Goal: Task Accomplishment & Management: Complete application form

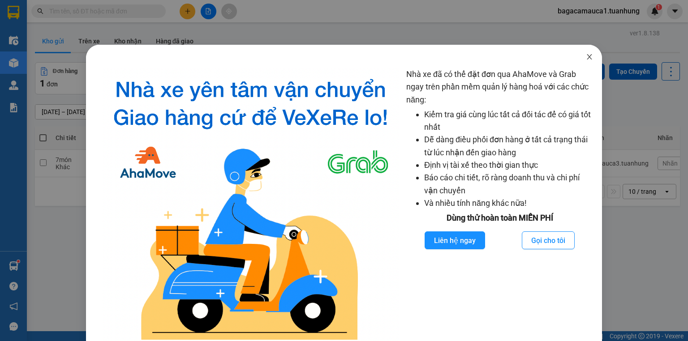
click at [586, 56] on icon "close" at bounding box center [589, 56] width 7 height 7
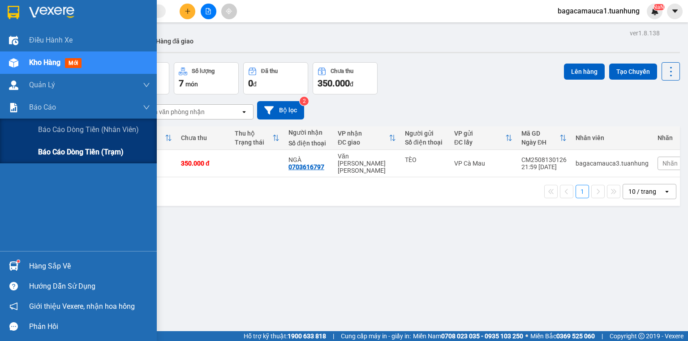
click at [56, 154] on span "Báo cáo dòng tiền (trạm)" at bounding box center [81, 152] width 86 height 11
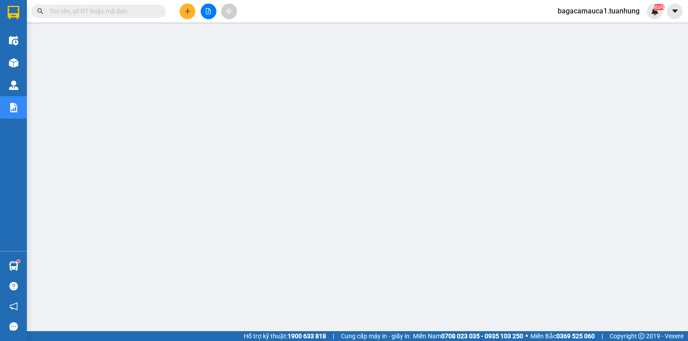
click at [91, 11] on input "text" at bounding box center [102, 11] width 106 height 10
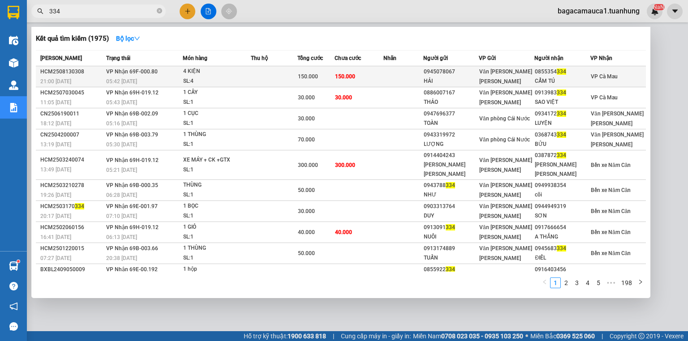
type input "334"
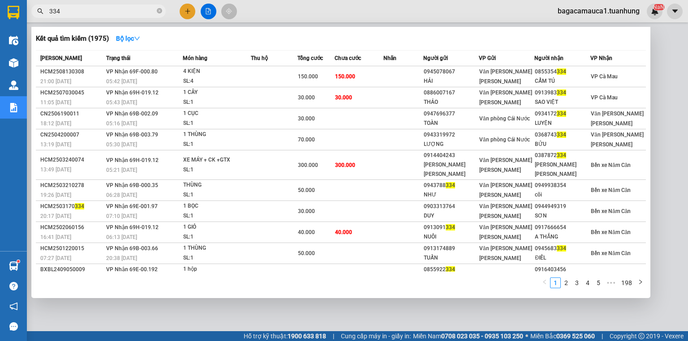
click at [393, 72] on td at bounding box center [404, 76] width 40 height 21
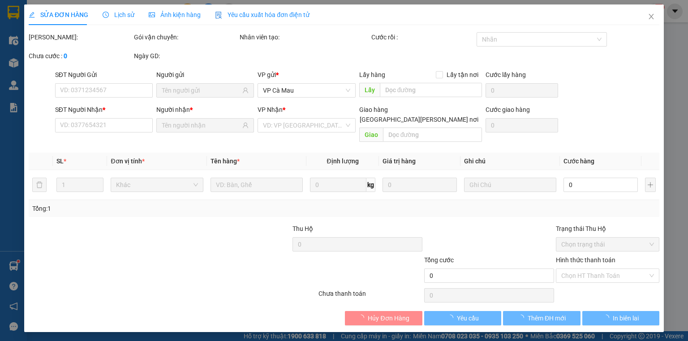
type input "0945078067"
type input "HẢI"
type input "0855354334"
type input "CẨM TÚ"
type input "150.000"
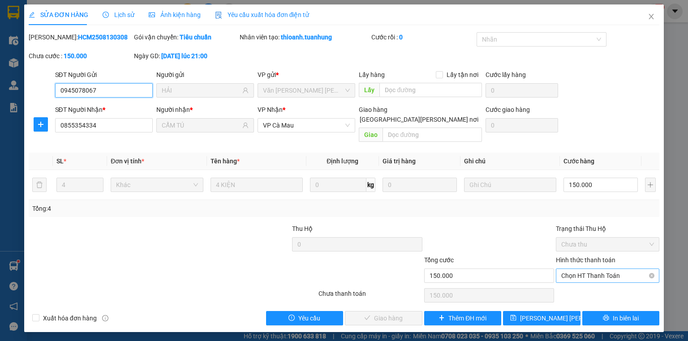
click at [586, 269] on span "Chọn HT Thanh Toán" at bounding box center [608, 275] width 93 height 13
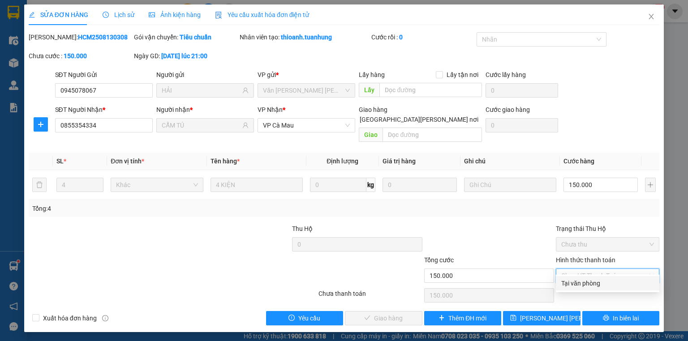
click at [583, 277] on div "Tại văn phòng" at bounding box center [608, 284] width 104 height 14
type input "0"
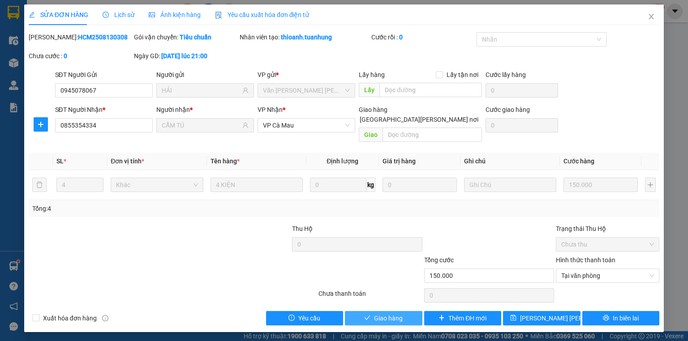
click at [366, 316] on icon "check" at bounding box center [368, 318] width 6 height 4
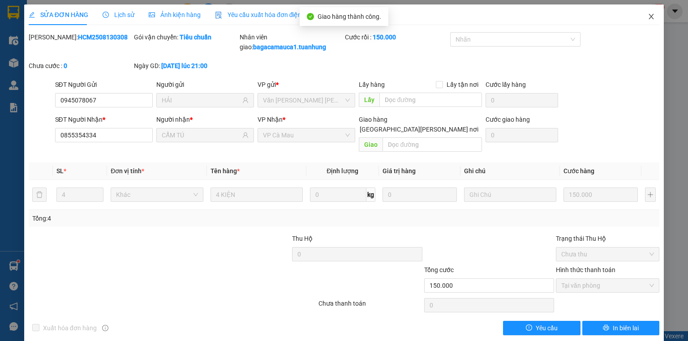
drag, startPoint x: 646, startPoint y: 15, endPoint x: 488, endPoint y: 21, distance: 158.3
click at [648, 15] on icon "close" at bounding box center [651, 16] width 7 height 7
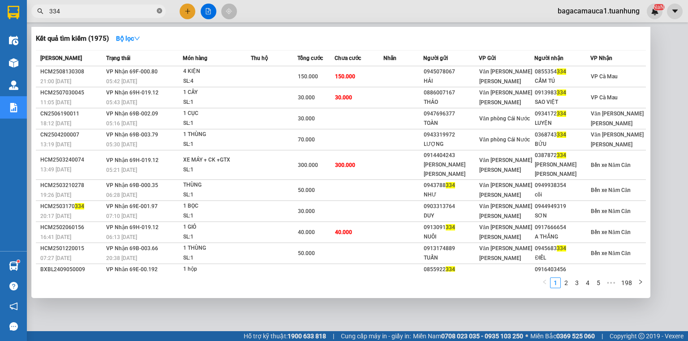
click at [158, 12] on icon "close-circle" at bounding box center [159, 10] width 5 height 5
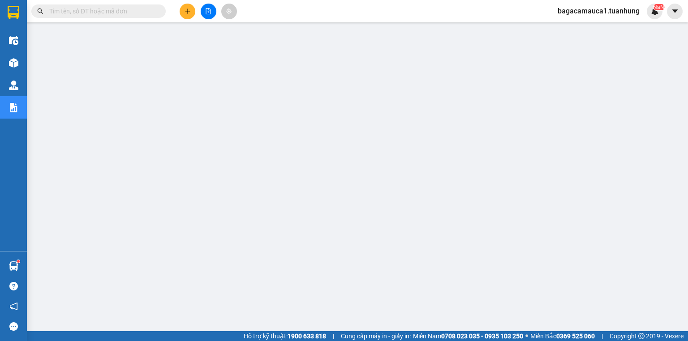
click at [108, 13] on input "text" at bounding box center [102, 11] width 106 height 10
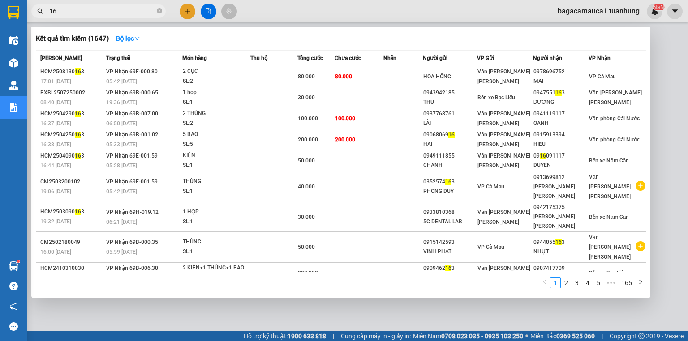
type input "1"
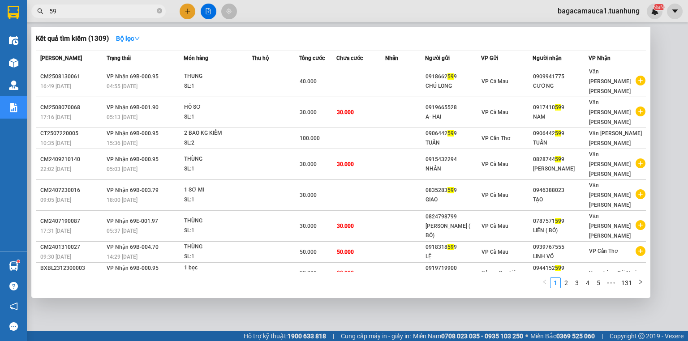
type input "5"
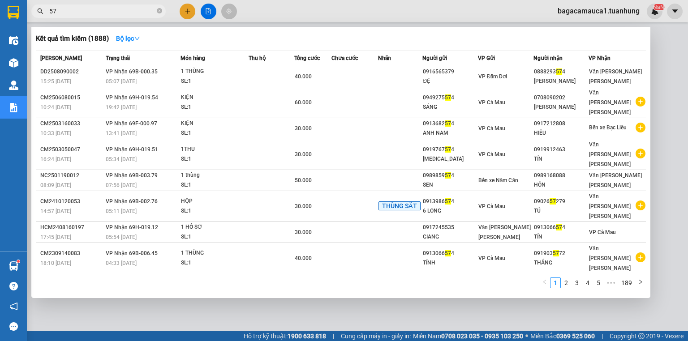
type input "5"
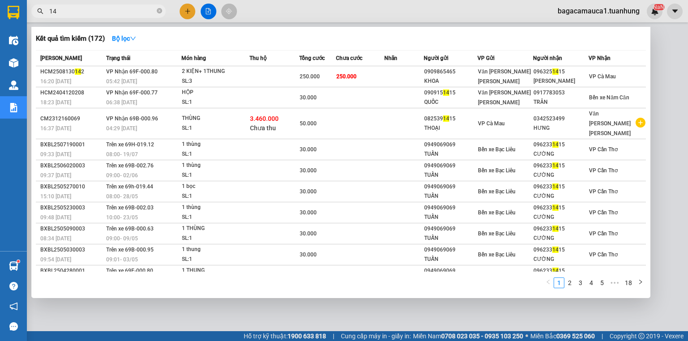
type input "1"
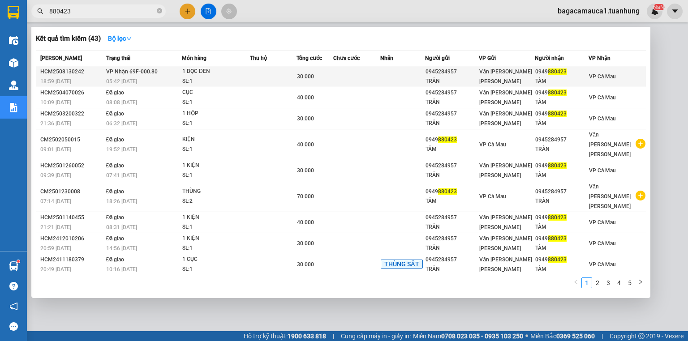
type input "880423"
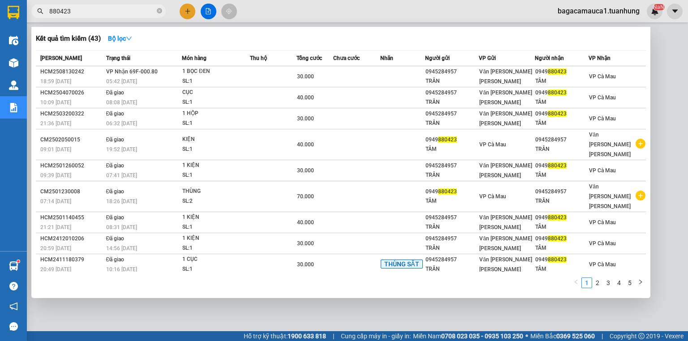
click at [243, 76] on div "1 BỌC ĐEN" at bounding box center [215, 72] width 67 height 10
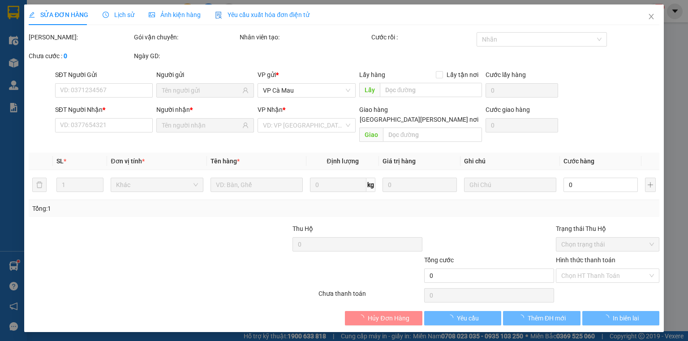
type input "0945284957"
type input "TRÂN"
type input "0949880423"
type input "TÂM"
type input "30.000"
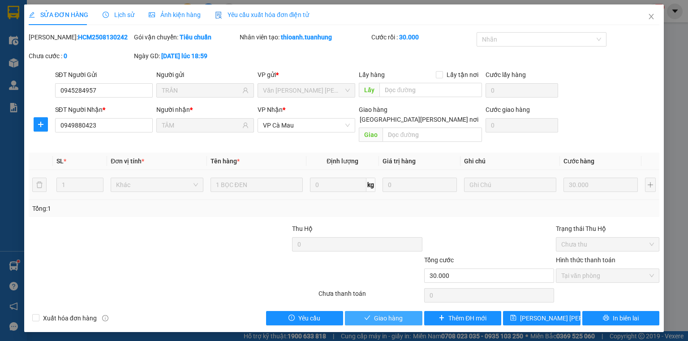
click at [380, 314] on span "Giao hàng" at bounding box center [388, 319] width 29 height 10
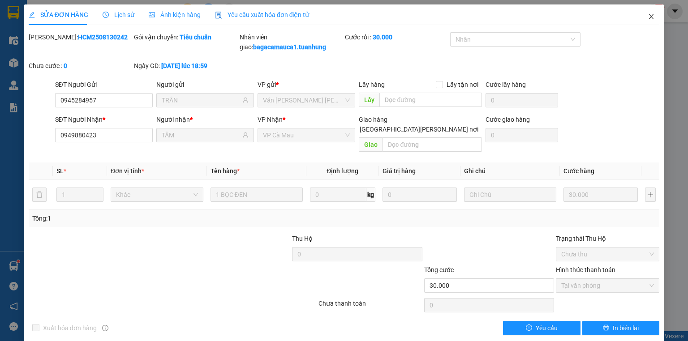
click at [648, 17] on icon "close" at bounding box center [651, 16] width 7 height 7
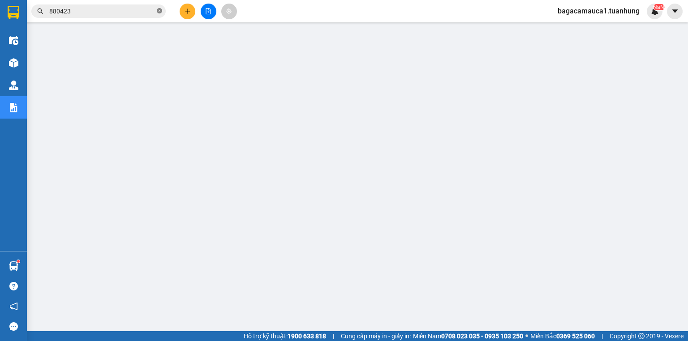
click at [159, 13] on icon "close-circle" at bounding box center [159, 10] width 5 height 5
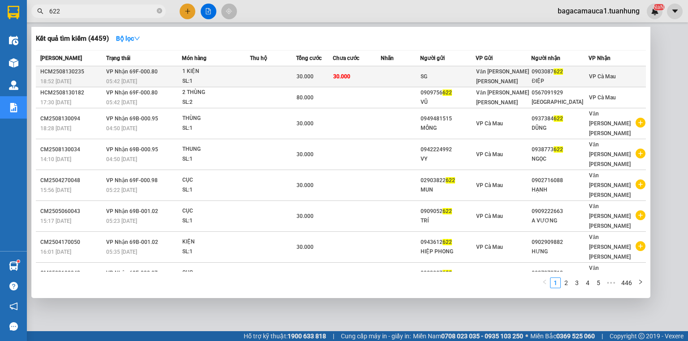
type input "622"
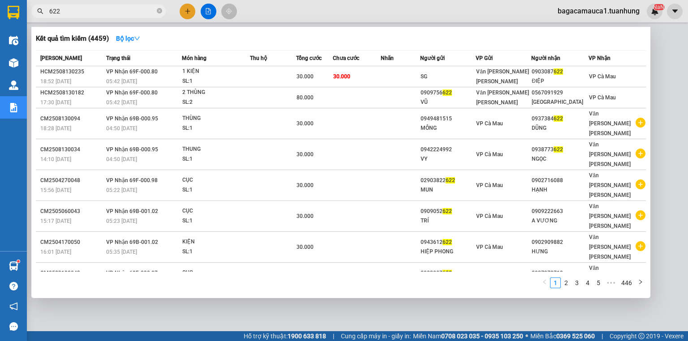
click at [519, 82] on div "Văn [PERSON_NAME] [PERSON_NAME]" at bounding box center [503, 77] width 55 height 20
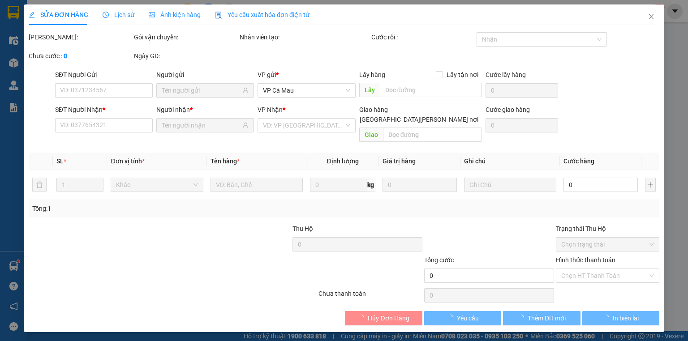
type input "SG"
type input "0903087622"
type input "ĐIỆP"
type input "30.000"
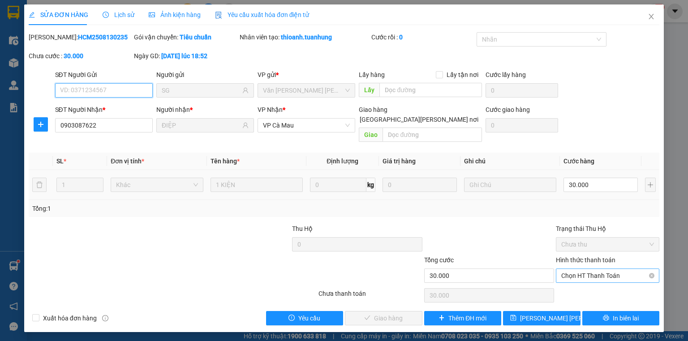
click at [607, 269] on span "Chọn HT Thanh Toán" at bounding box center [608, 275] width 93 height 13
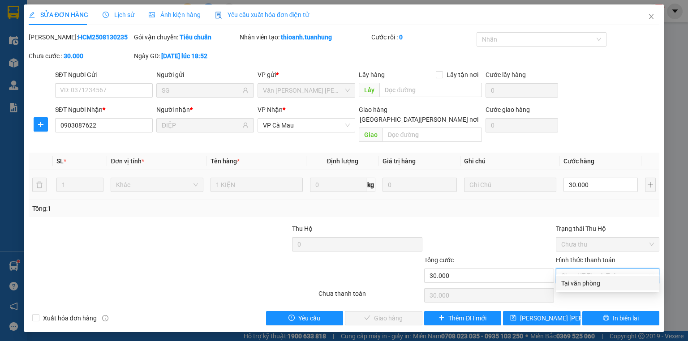
click at [600, 280] on div "Tại văn phòng" at bounding box center [608, 284] width 93 height 10
type input "0"
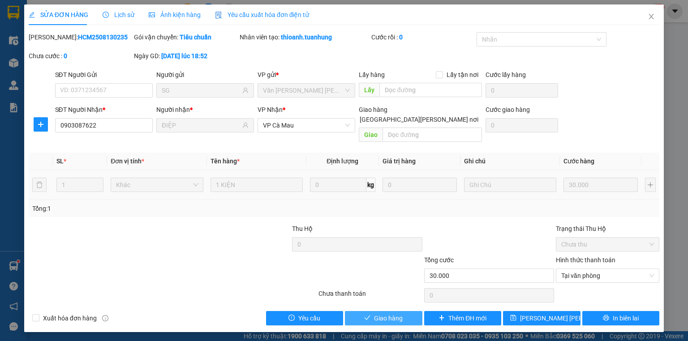
click at [387, 315] on button "Giao hàng" at bounding box center [384, 318] width 78 height 14
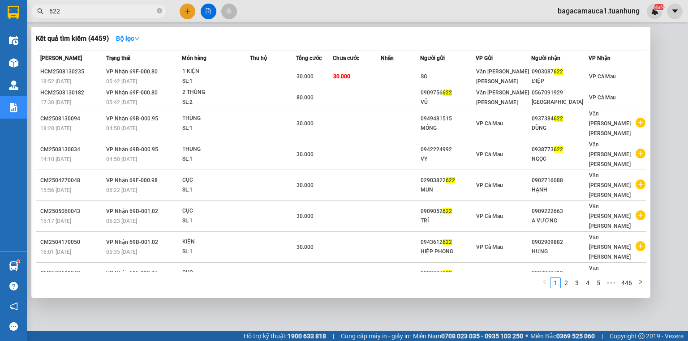
click at [163, 11] on span "622" at bounding box center [98, 10] width 134 height 13
click at [160, 9] on icon "close-circle" at bounding box center [159, 10] width 5 height 5
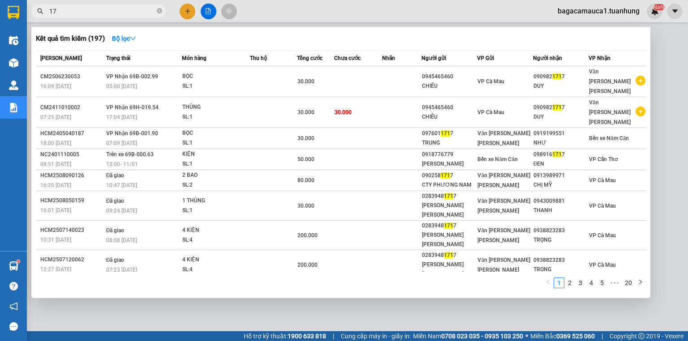
type input "1"
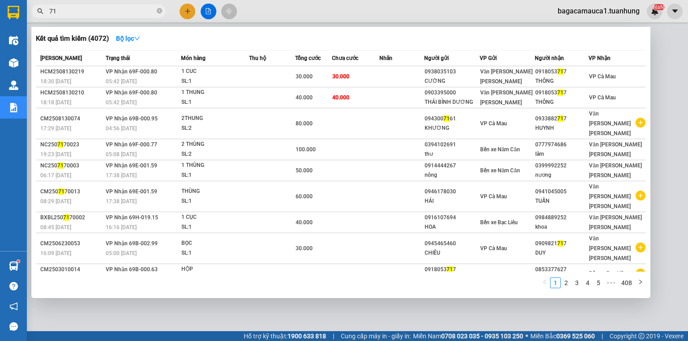
type input "7"
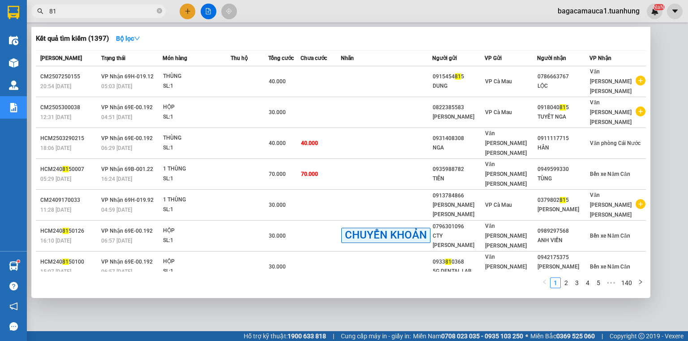
type input "8"
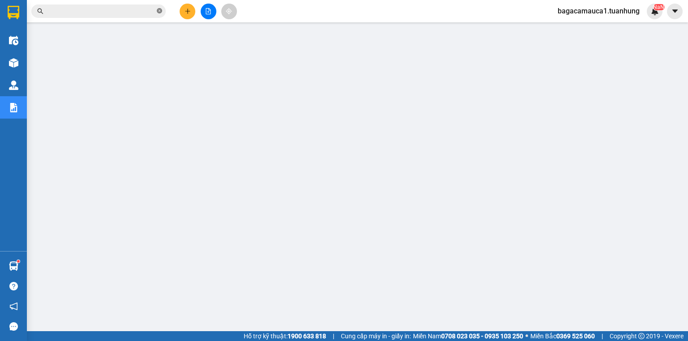
click at [158, 11] on icon "close-circle" at bounding box center [159, 10] width 5 height 5
type input "600"
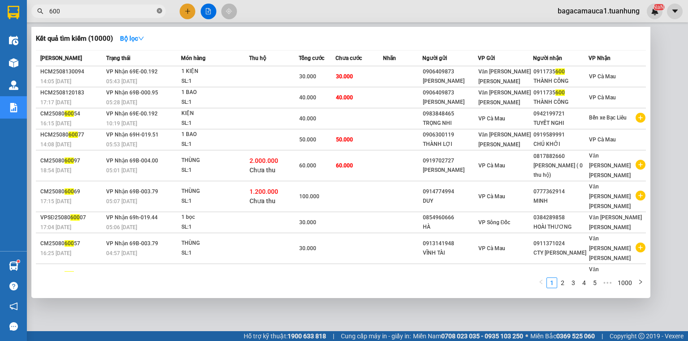
click at [158, 10] on icon "close-circle" at bounding box center [159, 10] width 5 height 5
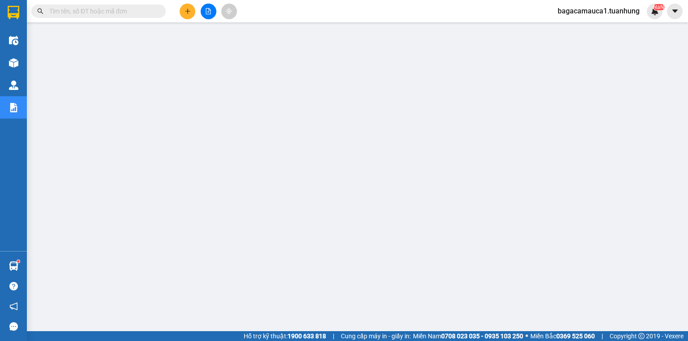
click at [142, 14] on input "text" at bounding box center [102, 11] width 106 height 10
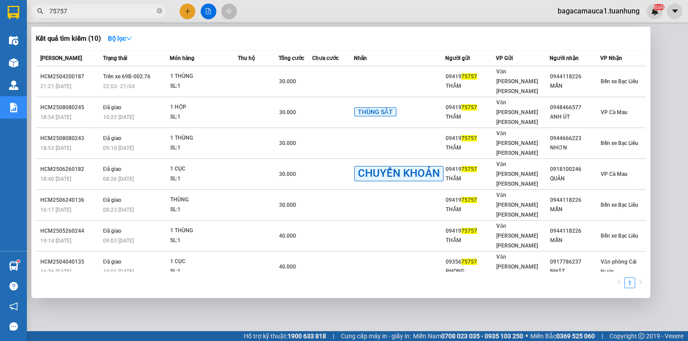
click at [93, 11] on input "75757" at bounding box center [102, 11] width 106 height 10
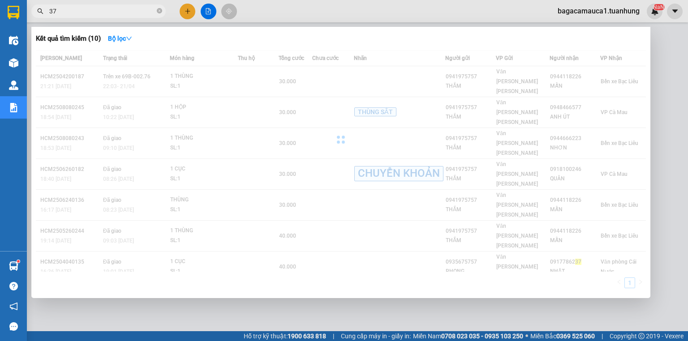
type input "379"
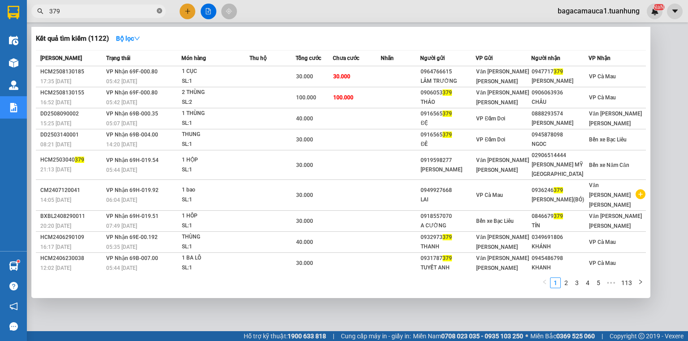
click at [160, 12] on icon "close-circle" at bounding box center [159, 10] width 5 height 5
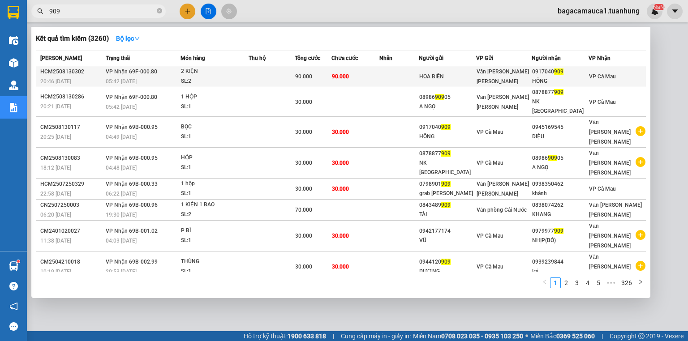
type input "909"
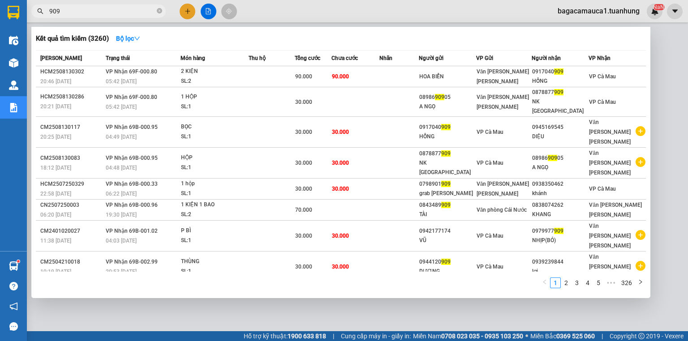
click at [301, 79] on span "90.000" at bounding box center [303, 76] width 17 height 6
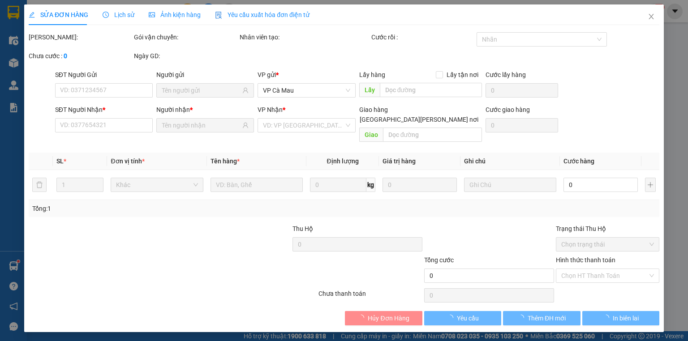
type input "HOA BIỂN"
type input "0917040909"
type input "HỒNG"
type input "90.000"
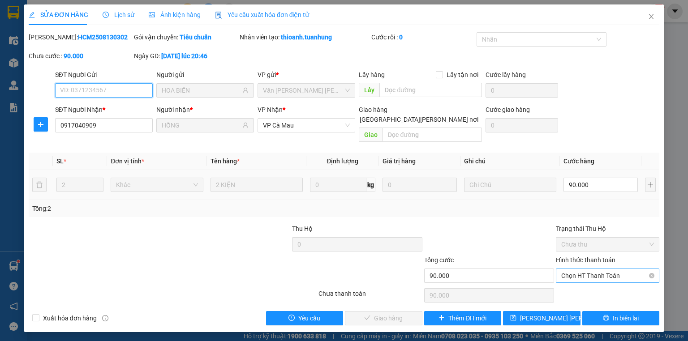
click at [583, 269] on span "Chọn HT Thanh Toán" at bounding box center [608, 275] width 93 height 13
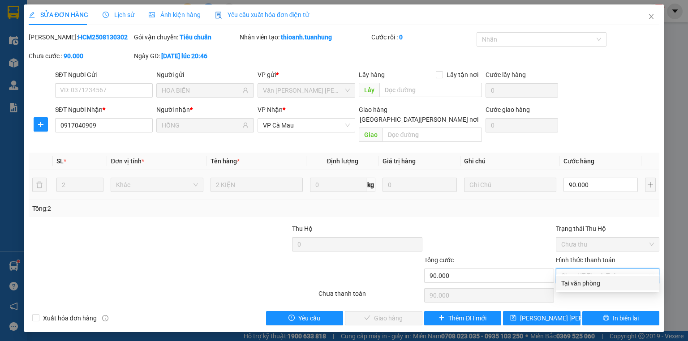
drag, startPoint x: 585, startPoint y: 285, endPoint x: 541, endPoint y: 284, distance: 43.9
click at [584, 285] on div "Tại văn phòng" at bounding box center [608, 284] width 93 height 10
type input "0"
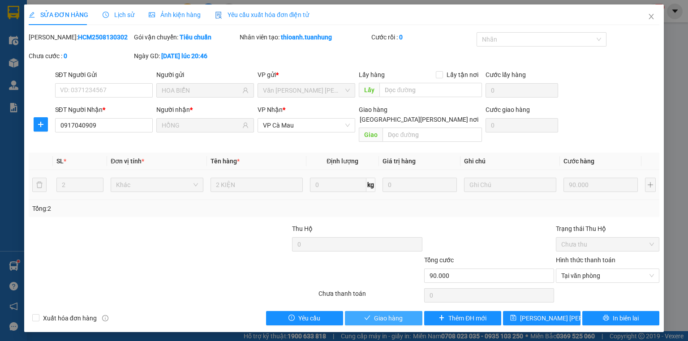
drag, startPoint x: 405, startPoint y: 301, endPoint x: 403, endPoint y: 307, distance: 7.0
click at [405, 303] on div "Total Paid Fee 0 Total UnPaid Fee 90.000 Cash Collection Total Fee Mã ĐH: HCM25…" at bounding box center [344, 179] width 631 height 294
click at [403, 311] on button "Giao hàng" at bounding box center [384, 318] width 78 height 14
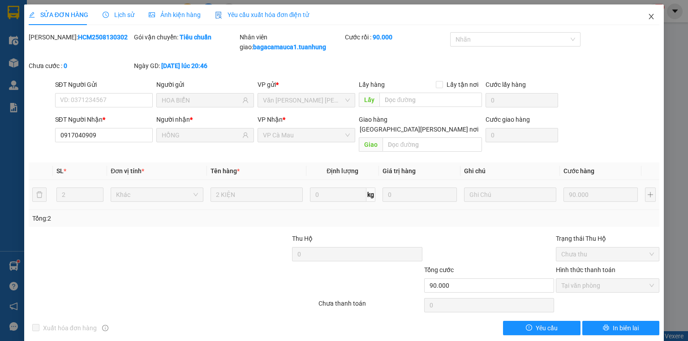
click at [649, 22] on span "Close" at bounding box center [651, 16] width 25 height 25
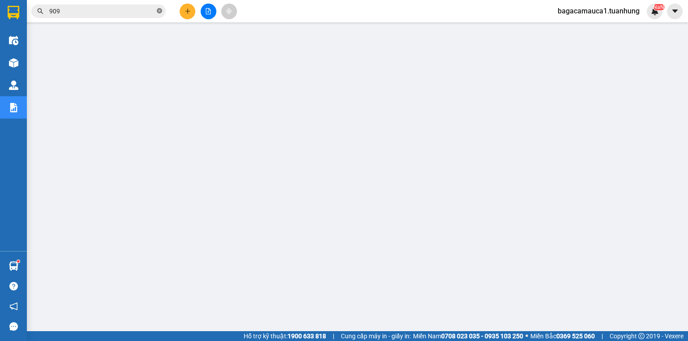
click at [159, 13] on icon "close-circle" at bounding box center [159, 10] width 5 height 5
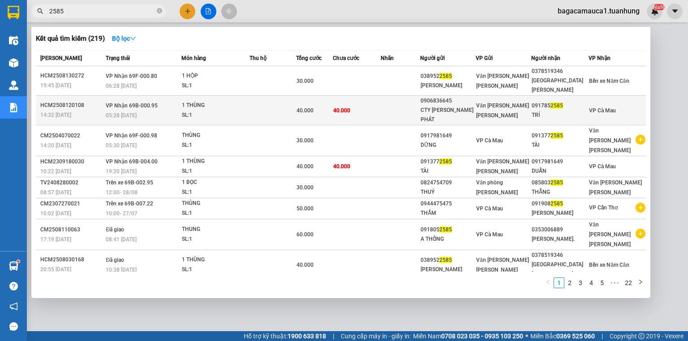
type input "2585"
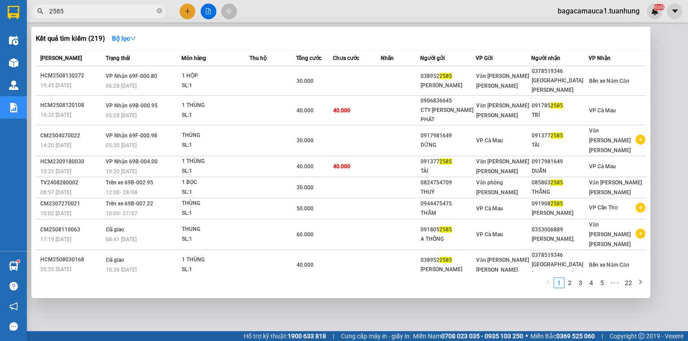
click at [258, 106] on td at bounding box center [273, 111] width 47 height 30
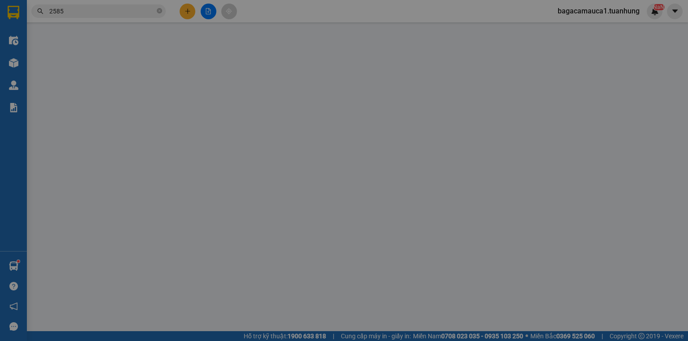
type input "0906836645"
type input "CTY [PERSON_NAME] PHÁT"
type input "0917852585"
type input "TRÍ"
type input "40.000"
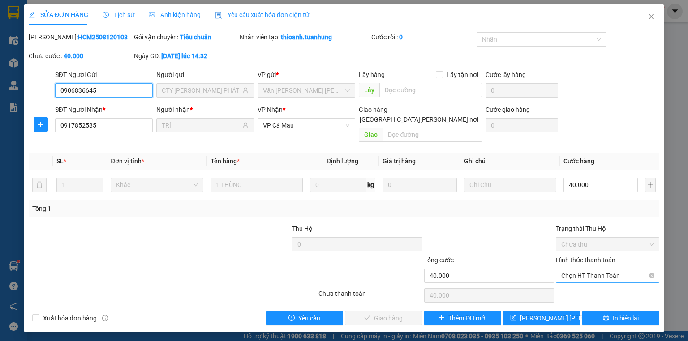
click at [586, 269] on span "Chọn HT Thanh Toán" at bounding box center [608, 275] width 93 height 13
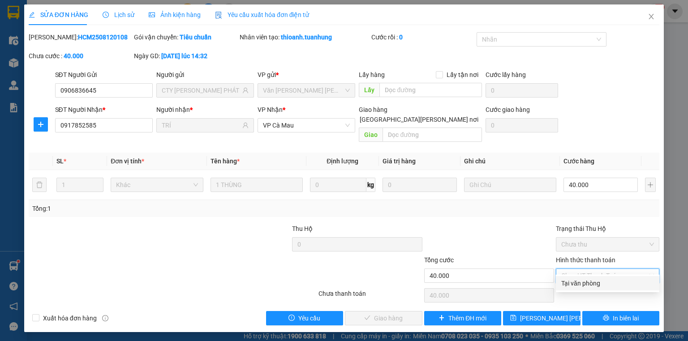
drag, startPoint x: 584, startPoint y: 281, endPoint x: 557, endPoint y: 284, distance: 27.0
click at [582, 284] on div "Tại văn phòng" at bounding box center [608, 284] width 93 height 10
type input "0"
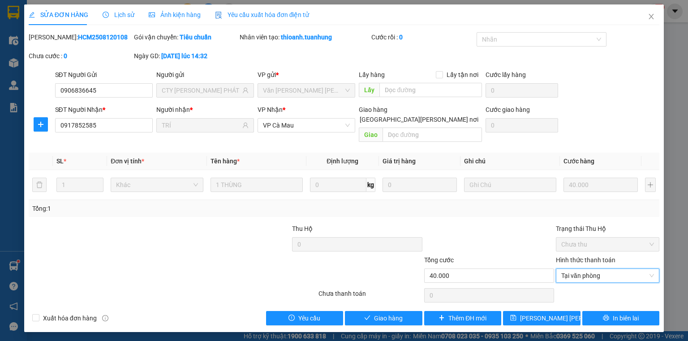
click at [394, 300] on div "Total Paid Fee 0 Total UnPaid Fee 40.000 Cash Collection Total Fee Mã ĐH: HCM25…" at bounding box center [344, 179] width 631 height 294
click at [375, 314] on span "Giao hàng" at bounding box center [388, 319] width 29 height 10
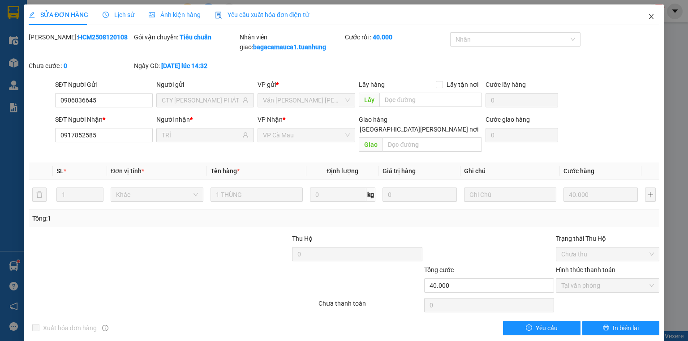
click at [649, 15] on icon "close" at bounding box center [651, 16] width 5 height 5
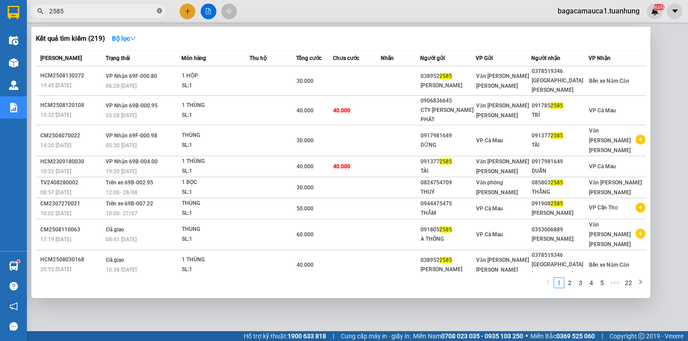
click at [161, 13] on icon "close-circle" at bounding box center [159, 10] width 5 height 5
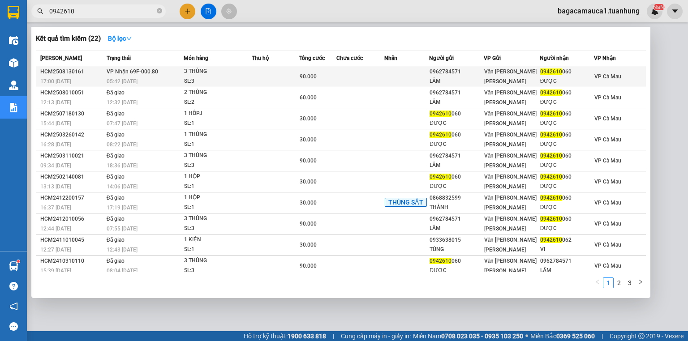
type input "0942610"
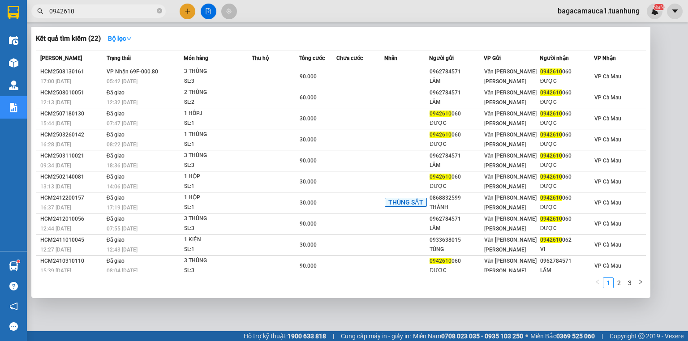
click at [224, 73] on div "3 THÙNG" at bounding box center [217, 72] width 67 height 10
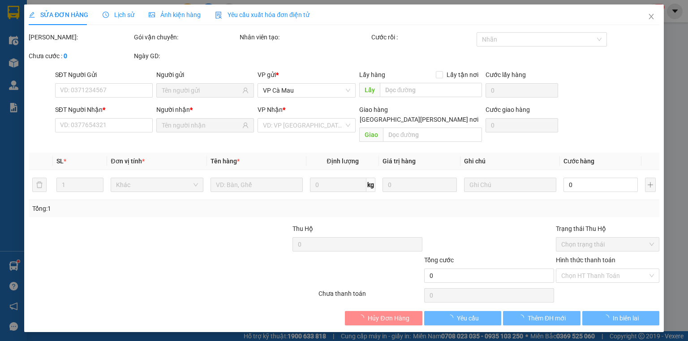
type input "0962784571"
type input "LÂM"
type input "0942610060"
type input "ĐƯỢC"
type input "90.000"
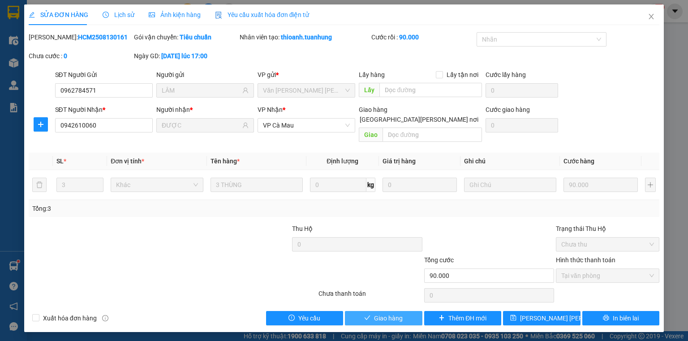
click at [399, 314] on span "Giao hàng" at bounding box center [388, 319] width 29 height 10
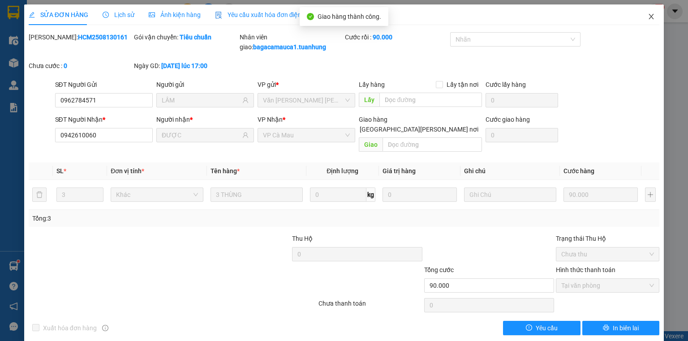
click at [648, 15] on icon "close" at bounding box center [651, 16] width 7 height 7
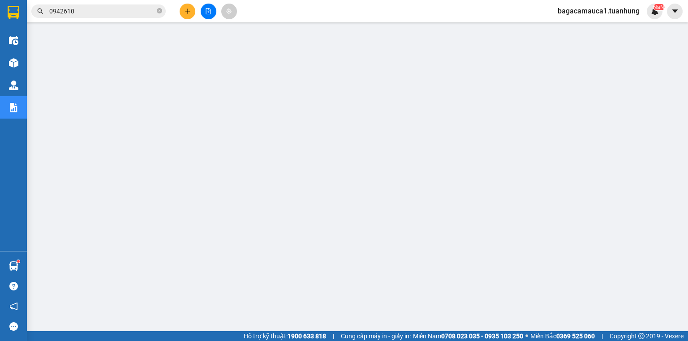
click at [156, 12] on span "0942610" at bounding box center [98, 10] width 134 height 13
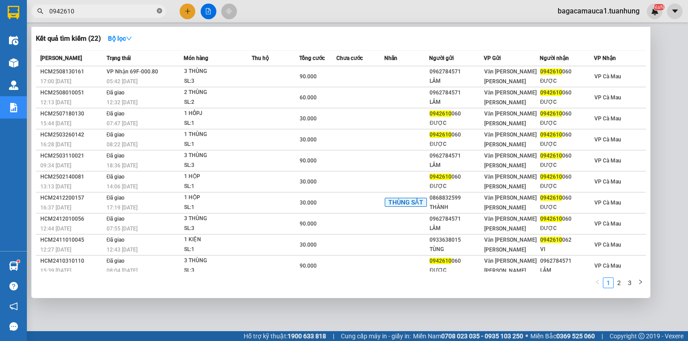
click at [158, 11] on icon "close-circle" at bounding box center [159, 10] width 5 height 5
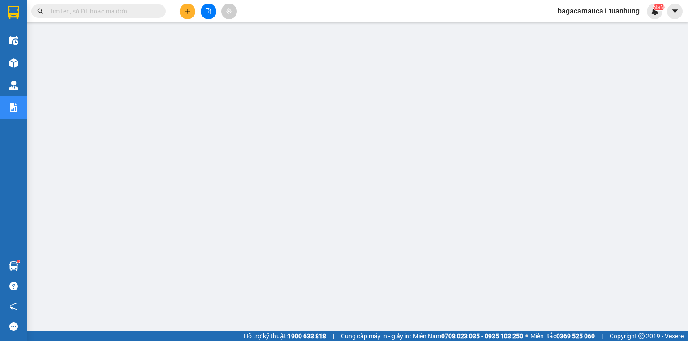
click at [148, 13] on input "text" at bounding box center [102, 11] width 106 height 10
type input "0"
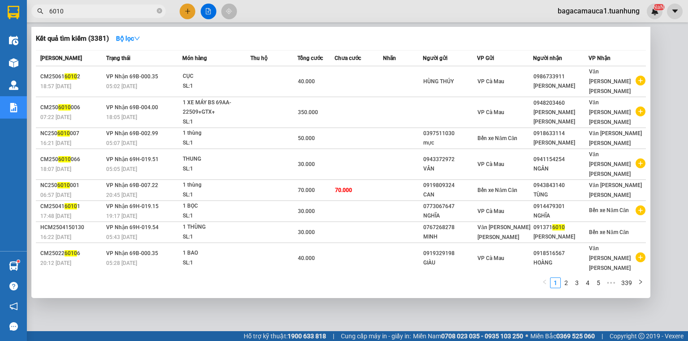
type input "6010"
click at [187, 14] on div at bounding box center [344, 170] width 688 height 341
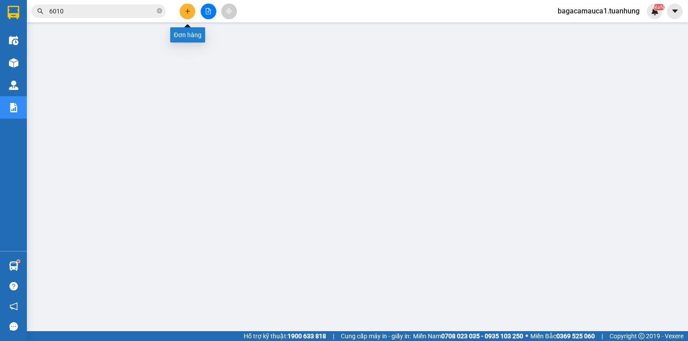
click at [186, 13] on icon "plus" at bounding box center [188, 11] width 6 height 6
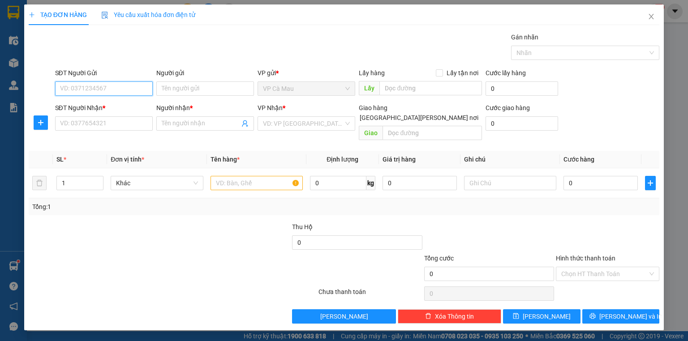
click at [93, 89] on input "SĐT Người Gửi" at bounding box center [104, 89] width 98 height 14
type input "0918601502"
click at [98, 106] on div "0918601502 - VŨ" at bounding box center [104, 106] width 87 height 10
type input "VŨ"
type input "0918601502"
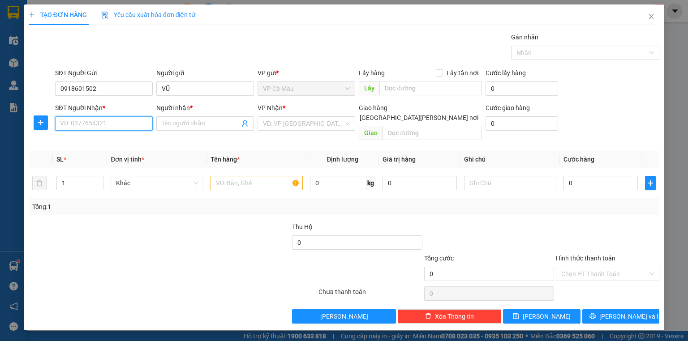
click at [112, 130] on input "SĐT Người Nhận *" at bounding box center [104, 124] width 98 height 14
click at [116, 154] on div "0945586768 - [PERSON_NAME]" at bounding box center [105, 156] width 88 height 10
type input "0945586768"
type input "DUY"
click at [233, 176] on input "text" at bounding box center [257, 183] width 92 height 14
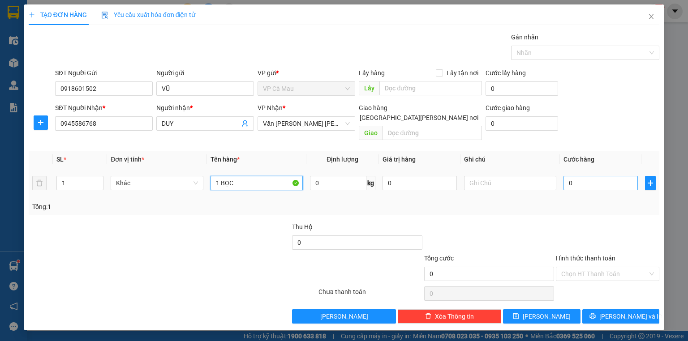
type input "1 BỌC"
click at [615, 176] on input "0" at bounding box center [601, 183] width 74 height 14
type input "3"
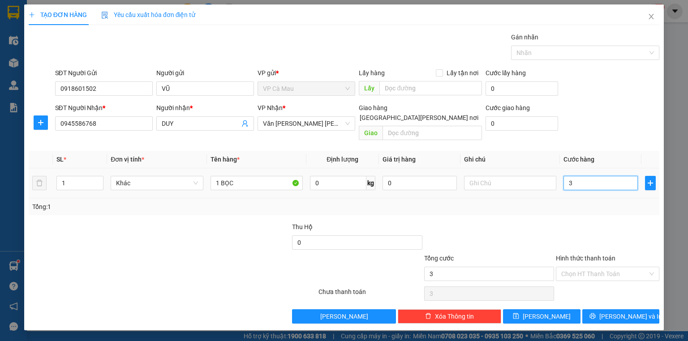
type input "30"
type input "30.000"
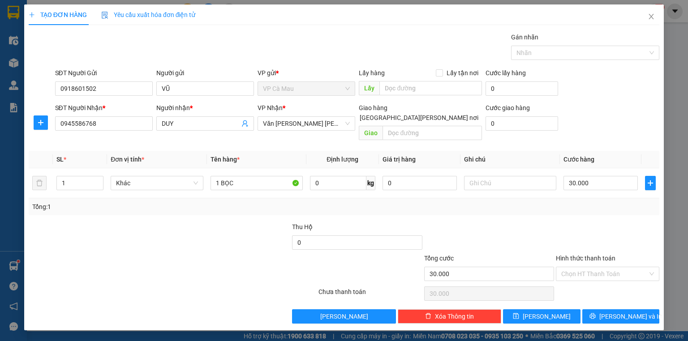
click at [599, 255] on div "Hình thức thanh toán" at bounding box center [608, 260] width 104 height 13
click at [600, 268] on input "Hình thức thanh toán" at bounding box center [605, 274] width 86 height 13
click at [577, 279] on div "Tại văn phòng" at bounding box center [608, 282] width 93 height 10
type input "0"
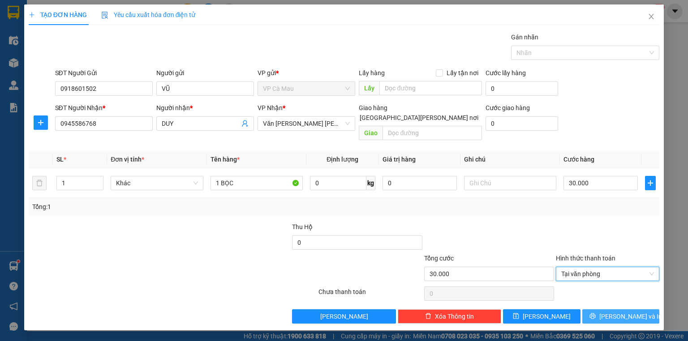
click at [612, 310] on button "[PERSON_NAME] và In" at bounding box center [622, 317] width 78 height 14
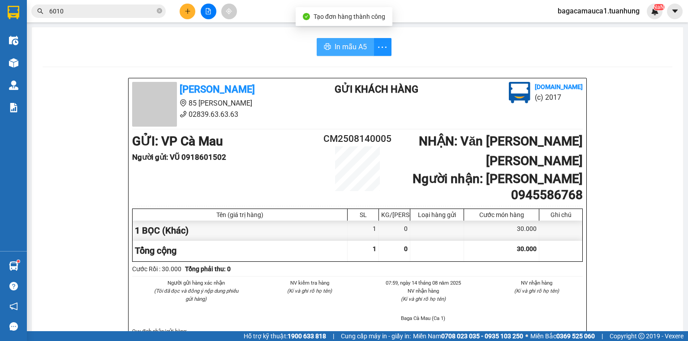
click at [335, 48] on span "In mẫu A5" at bounding box center [351, 46] width 32 height 11
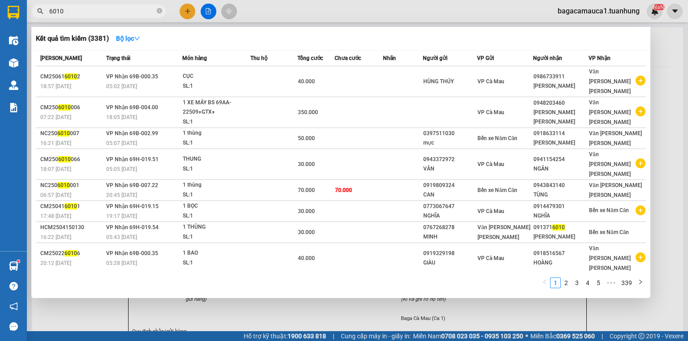
click at [115, 13] on input "6010" at bounding box center [102, 11] width 106 height 10
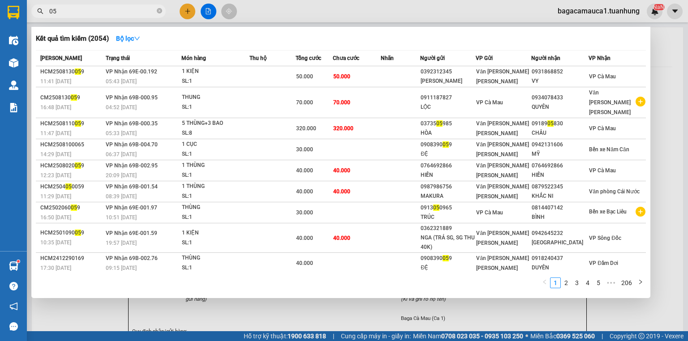
type input "0"
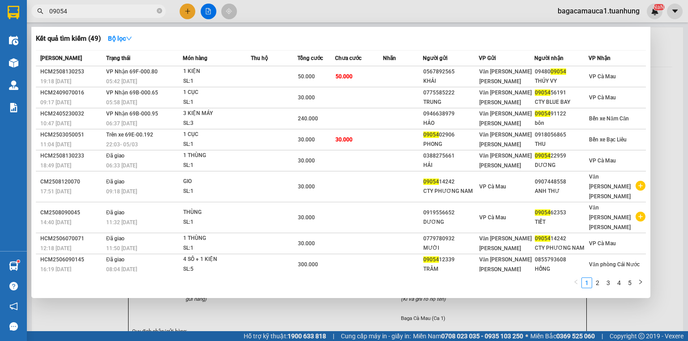
click at [52, 10] on input "09054" at bounding box center [102, 11] width 106 height 10
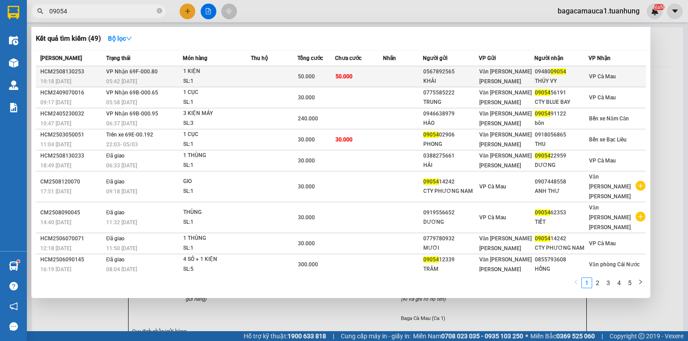
type input "09054"
click at [206, 75] on div "1 KIỆN" at bounding box center [216, 72] width 67 height 10
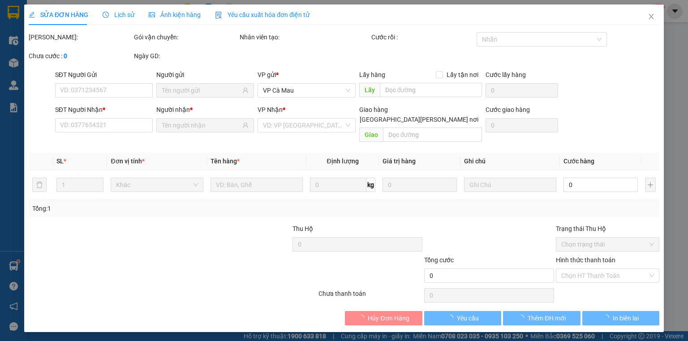
type input "0567892565"
type input "KHẢI"
type input "0948009054"
type input "THÚY VY"
type input "50.000"
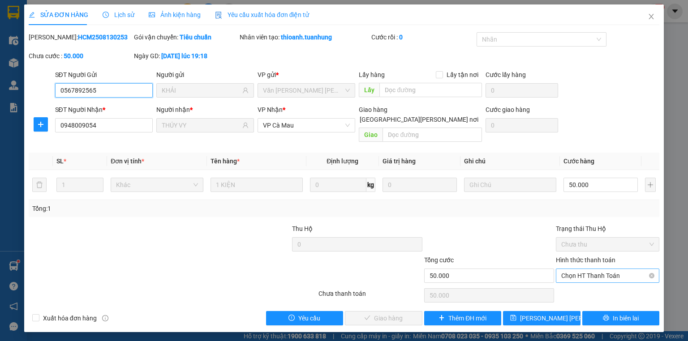
click at [594, 269] on span "Chọn HT Thanh Toán" at bounding box center [608, 275] width 93 height 13
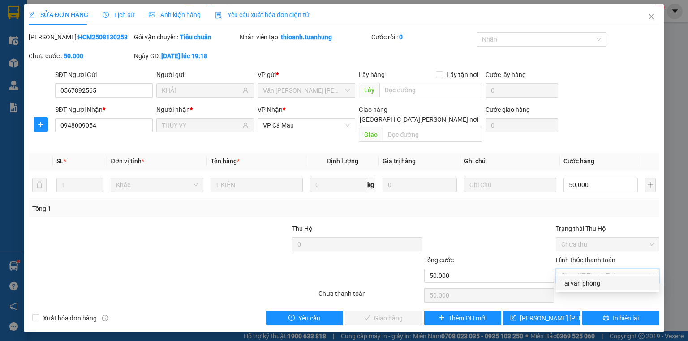
click at [595, 285] on div "Tại văn phòng" at bounding box center [608, 284] width 93 height 10
type input "0"
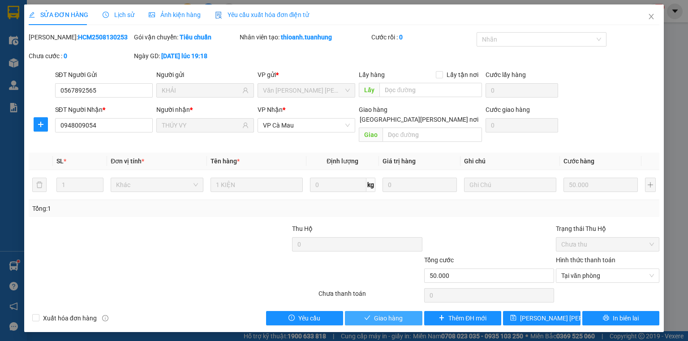
click at [392, 314] on span "Giao hàng" at bounding box center [388, 319] width 29 height 10
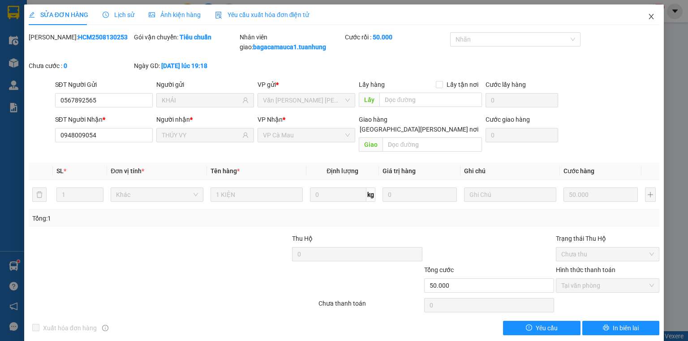
click at [655, 16] on span "Close" at bounding box center [651, 16] width 25 height 25
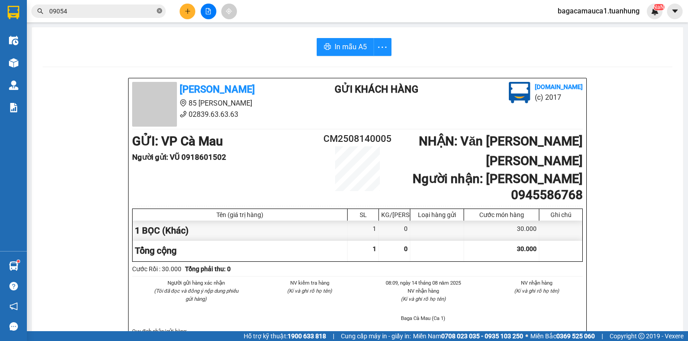
click at [159, 13] on icon "close-circle" at bounding box center [159, 10] width 5 height 5
click at [181, 10] on button at bounding box center [188, 12] width 16 height 16
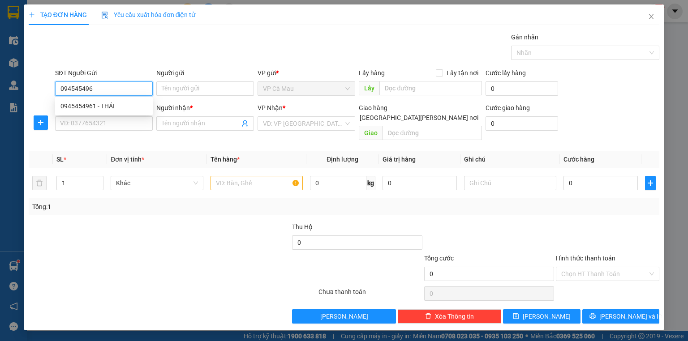
type input "0945454961"
click at [89, 110] on div "0945454961 - THÁI" at bounding box center [104, 106] width 87 height 10
type input "THÁI"
type input "0945454961"
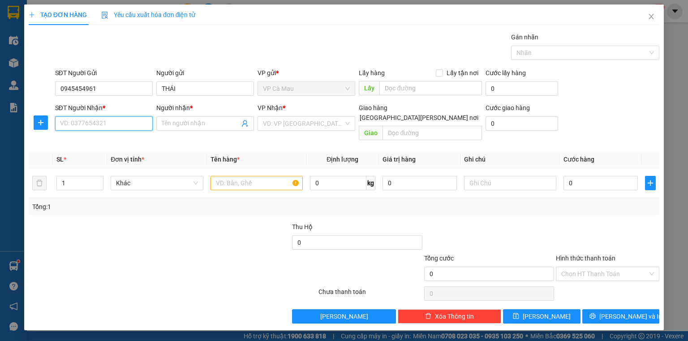
click at [117, 119] on input "SĐT Người Nhận *" at bounding box center [104, 124] width 98 height 14
drag, startPoint x: 125, startPoint y: 149, endPoint x: 142, endPoint y: 151, distance: 16.7
click at [125, 149] on div "0947542050 - ĐÔNG" at bounding box center [104, 155] width 98 height 14
type input "0947542050"
type input "ĐÔNG"
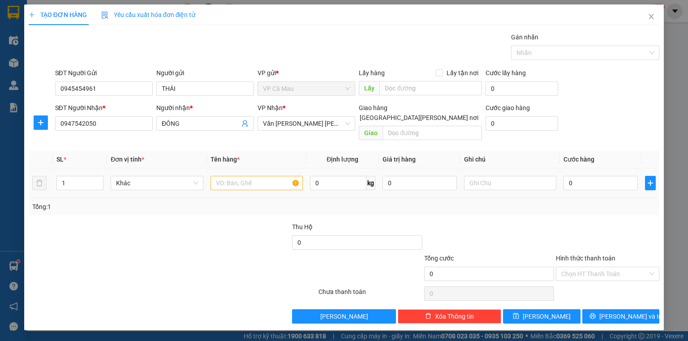
click at [262, 174] on div at bounding box center [257, 183] width 92 height 18
click at [262, 176] on input "text" at bounding box center [257, 183] width 92 height 14
type input "THÙNG"
click at [84, 177] on input "1" at bounding box center [80, 183] width 46 height 13
type input "2"
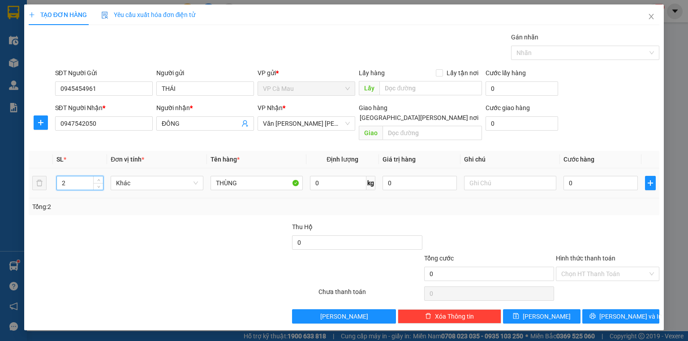
click at [70, 177] on input "2" at bounding box center [80, 183] width 46 height 13
type input "1"
click at [245, 176] on input "THÙNG" at bounding box center [257, 183] width 92 height 14
type input "T"
type input "KIỆN"
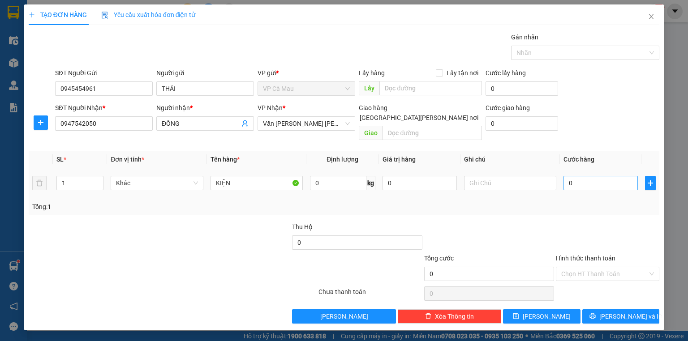
drag, startPoint x: 615, startPoint y: 182, endPoint x: 613, endPoint y: 175, distance: 7.1
click at [615, 182] on td "0" at bounding box center [601, 184] width 82 height 30
click at [613, 176] on input "0" at bounding box center [601, 183] width 74 height 14
type input "+4"
type input "4"
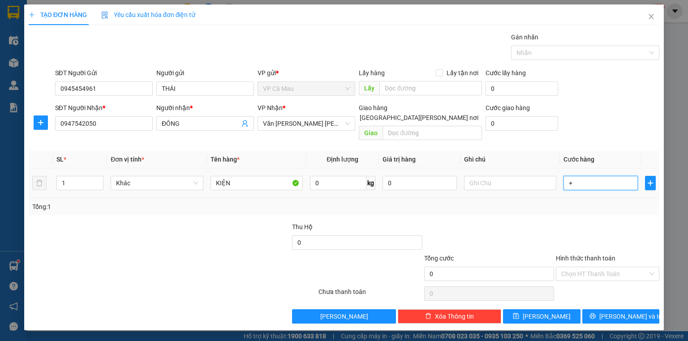
type input "4"
type input "+40"
type input "40"
type input "40.000"
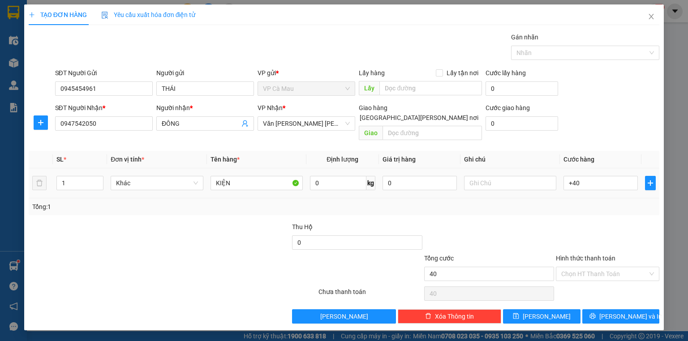
type input "40.000"
click at [603, 182] on td "40.000" at bounding box center [601, 184] width 82 height 30
drag, startPoint x: 579, startPoint y: 265, endPoint x: 583, endPoint y: 279, distance: 14.8
click at [579, 268] on input "Hình thức thanh toán" at bounding box center [605, 274] width 86 height 13
click at [587, 284] on div "Tại văn phòng" at bounding box center [608, 282] width 93 height 10
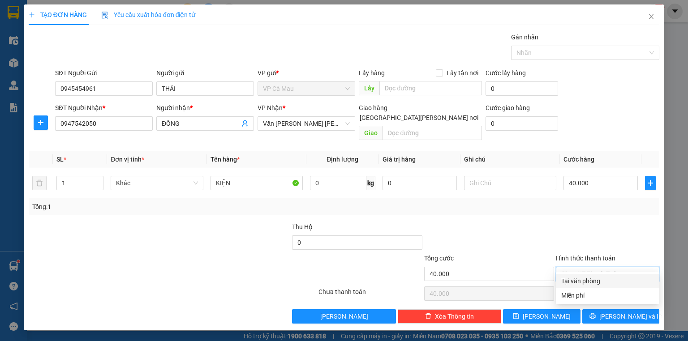
type input "0"
click at [616, 296] on div "Transit Pickup Surcharge Ids Transit Deliver Surcharge Ids Transit Deliver Surc…" at bounding box center [344, 178] width 631 height 292
click at [614, 297] on div "Transit Pickup Surcharge Ids Transit Deliver Surcharge Ids Transit Deliver Surc…" at bounding box center [344, 178] width 631 height 292
click at [614, 298] on div "Transit Pickup Surcharge Ids Transit Deliver Surcharge Ids Transit Deliver Surc…" at bounding box center [344, 178] width 631 height 292
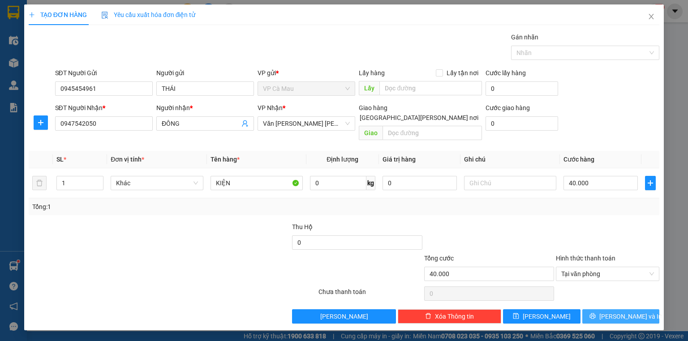
click at [615, 312] on span "[PERSON_NAME] và In" at bounding box center [631, 317] width 63 height 10
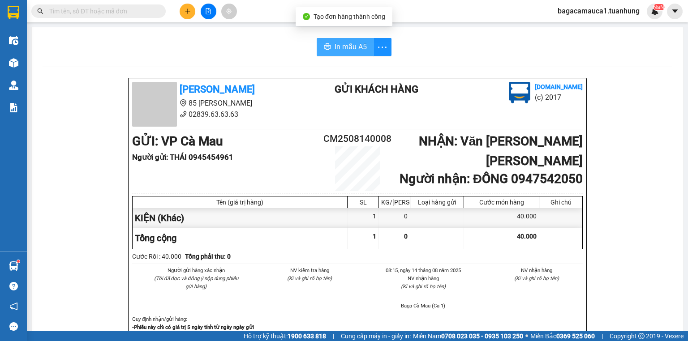
drag, startPoint x: 333, startPoint y: 38, endPoint x: 340, endPoint y: 48, distance: 12.2
click at [340, 48] on button "In mẫu A5" at bounding box center [345, 47] width 57 height 18
click at [340, 48] on span "In mẫu A5" at bounding box center [351, 46] width 32 height 11
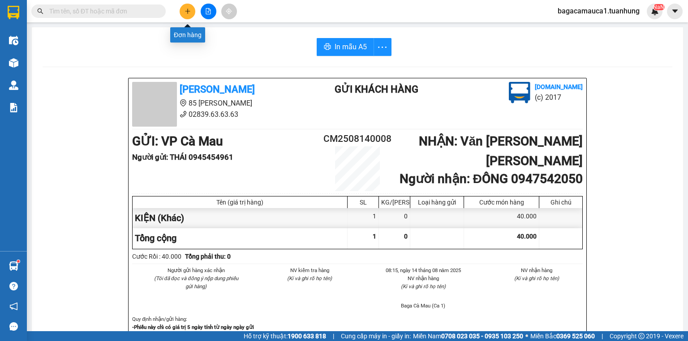
click at [190, 9] on icon "plus" at bounding box center [188, 11] width 6 height 6
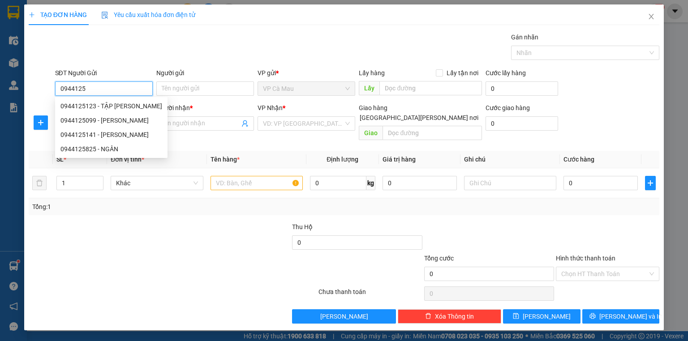
drag, startPoint x: 142, startPoint y: 110, endPoint x: 134, endPoint y: 114, distance: 8.6
click at [142, 110] on div "0944125123 - TẬP [PERSON_NAME]" at bounding box center [112, 106] width 102 height 10
type input "0944125123"
type input "TẬP [PERSON_NAME]"
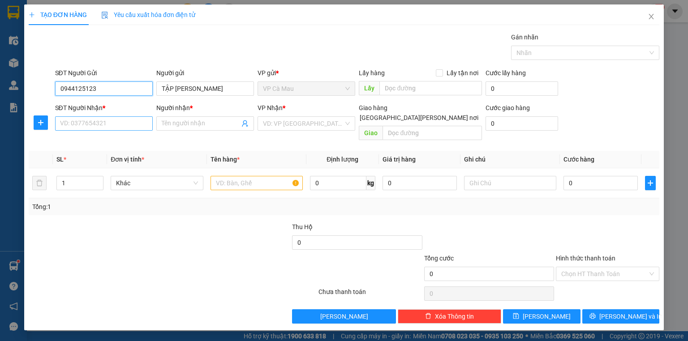
type input "0944125123"
click at [112, 122] on input "SĐT Người Nhận *" at bounding box center [104, 124] width 98 height 14
type input "0903085949"
click at [223, 125] on input "Người nhận *" at bounding box center [201, 124] width 78 height 10
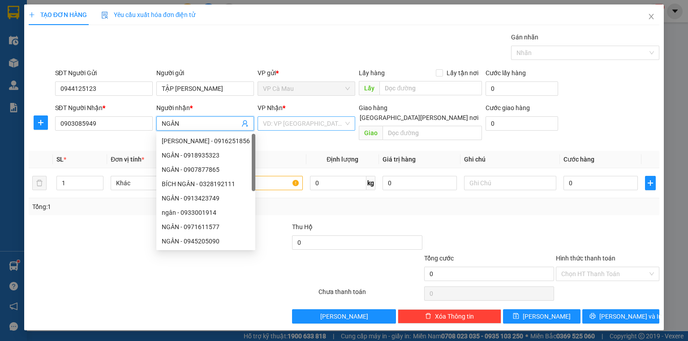
type input "NGÂN"
click at [309, 124] on input "search" at bounding box center [303, 123] width 81 height 13
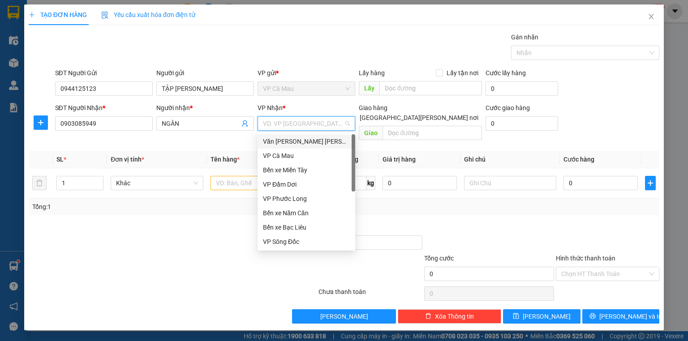
click at [313, 143] on div "Văn [PERSON_NAME] [PERSON_NAME]" at bounding box center [306, 142] width 87 height 10
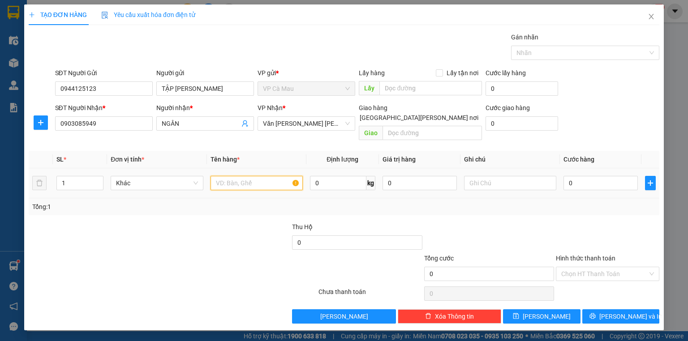
click at [260, 176] on input "text" at bounding box center [257, 183] width 92 height 14
type input "T"
type input "BỌC"
click at [605, 176] on input "0" at bounding box center [601, 183] width 74 height 14
type input "+3"
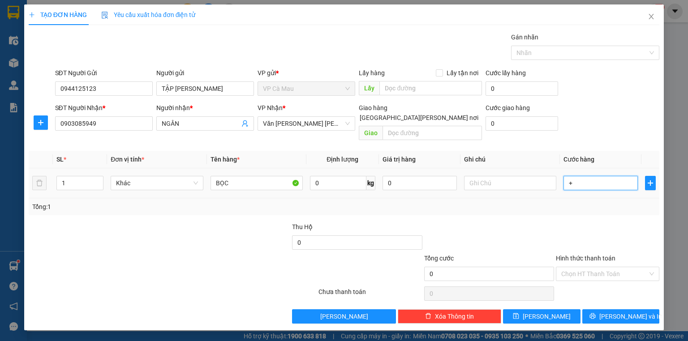
type input "3"
type input "+30"
type input "30"
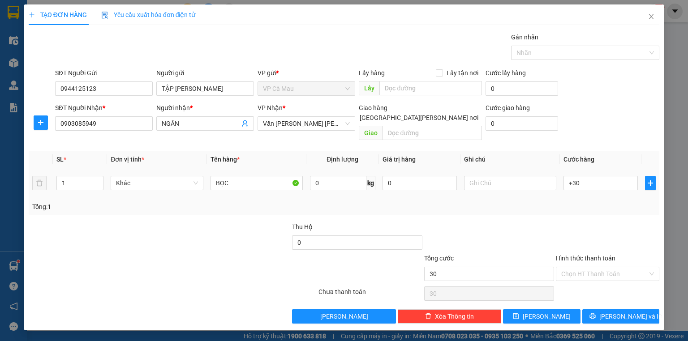
type input "30.000"
click at [583, 210] on div "Transit Pickup Surcharge Ids Transit Deliver Surcharge Ids Transit Deliver Surc…" at bounding box center [344, 178] width 631 height 292
click at [601, 268] on input "Hình thức thanh toán" at bounding box center [605, 274] width 86 height 13
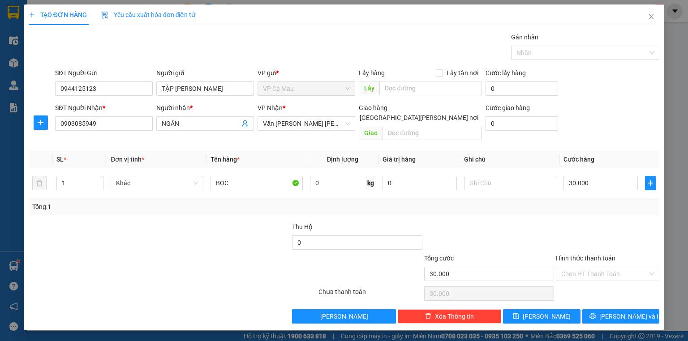
drag, startPoint x: 619, startPoint y: 226, endPoint x: 627, endPoint y: 262, distance: 36.2
click at [619, 229] on div at bounding box center [607, 237] width 105 height 31
click at [628, 312] on span "[PERSON_NAME] và In" at bounding box center [631, 317] width 63 height 10
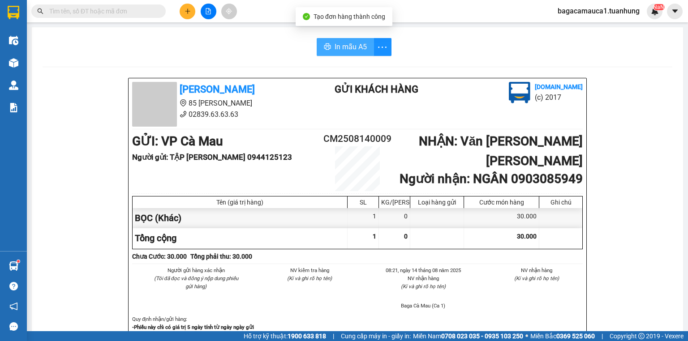
click at [322, 52] on button "In mẫu A5" at bounding box center [345, 47] width 57 height 18
click at [128, 8] on input "text" at bounding box center [102, 11] width 106 height 10
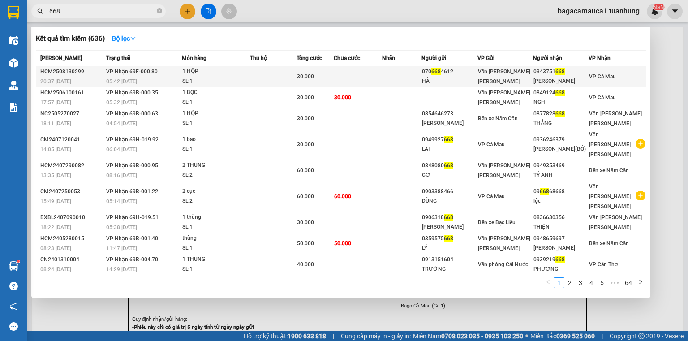
type input "668"
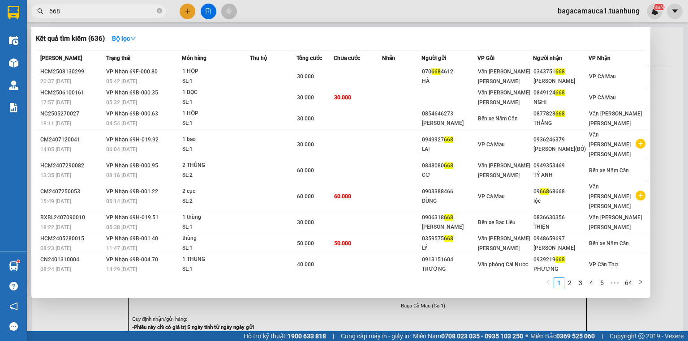
click at [283, 73] on td at bounding box center [273, 76] width 47 height 21
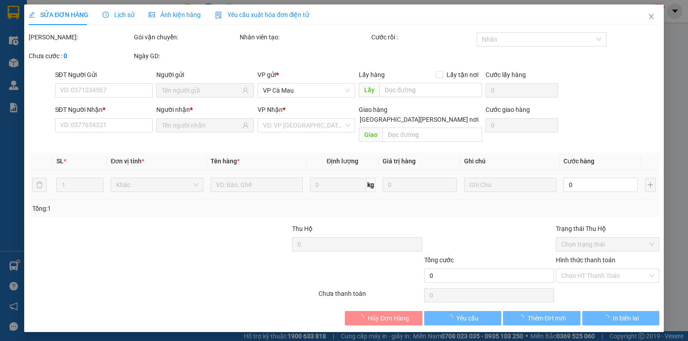
type input "0706684612"
type input "HÀ"
type input "0343751668"
type input "[PERSON_NAME]"
type input "30.000"
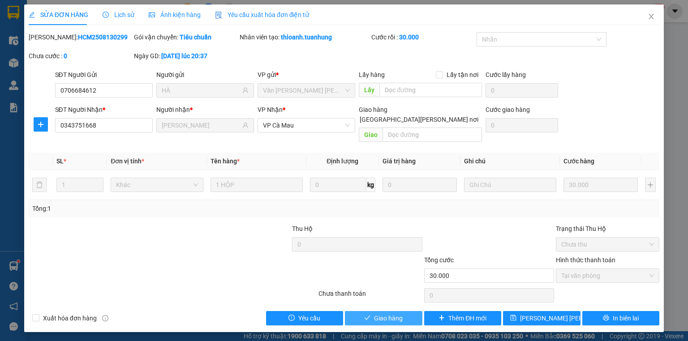
click at [381, 314] on span "Giao hàng" at bounding box center [388, 319] width 29 height 10
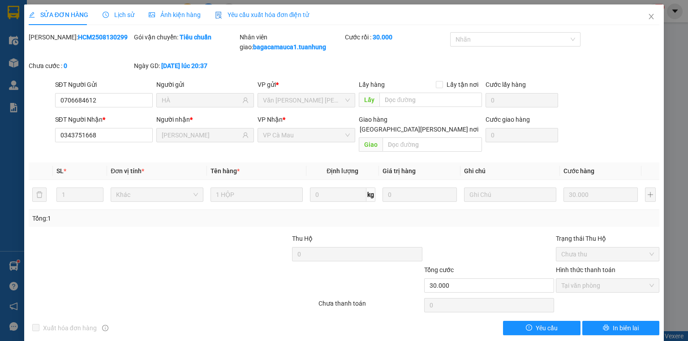
click at [177, 303] on div at bounding box center [173, 306] width 290 height 18
click at [648, 17] on icon "close" at bounding box center [651, 16] width 7 height 7
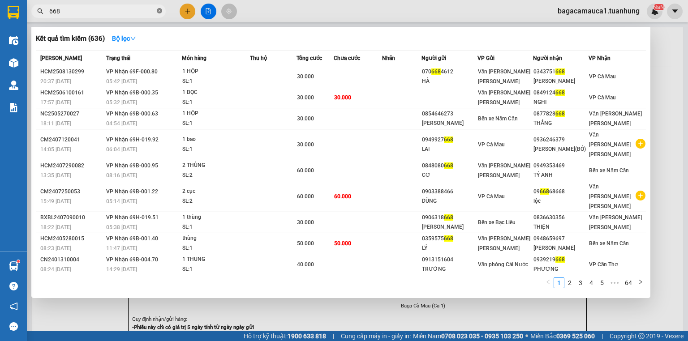
click at [159, 11] on icon "close-circle" at bounding box center [159, 10] width 5 height 5
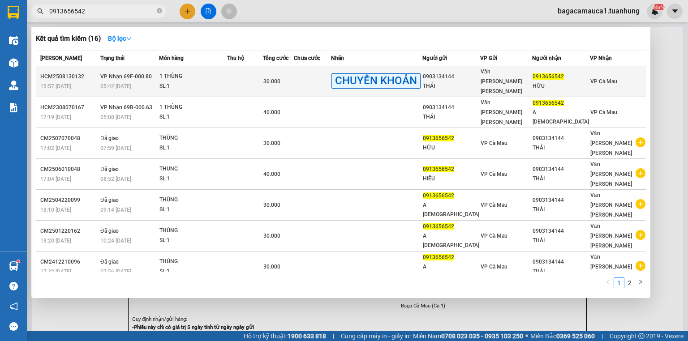
type input "0913656542"
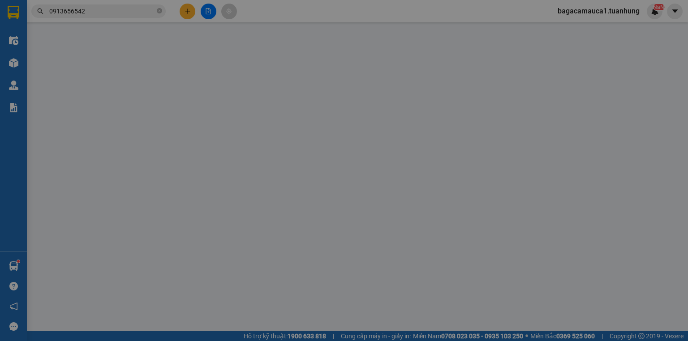
type input "0903134144"
type input "THÁI"
type input "0913656542"
type input "HỮU"
type input "30.000"
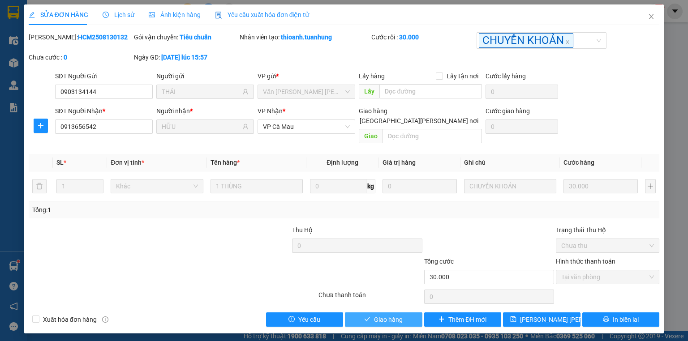
click at [378, 315] on span "Giao hàng" at bounding box center [388, 320] width 29 height 10
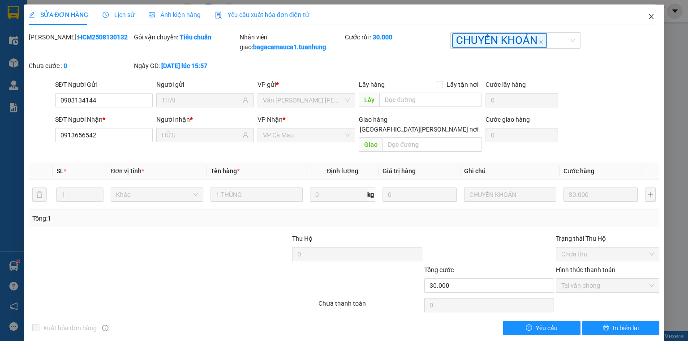
click at [648, 13] on icon "close" at bounding box center [651, 16] width 7 height 7
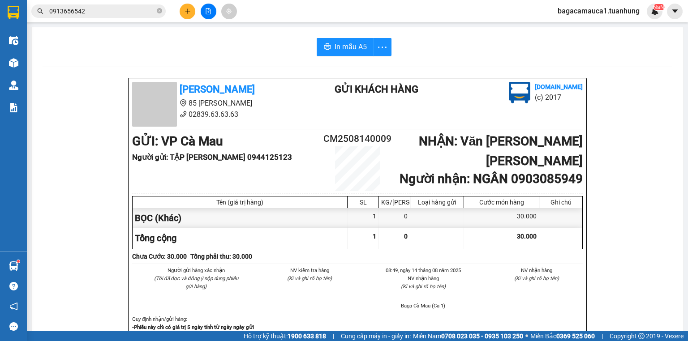
click at [127, 14] on input "0913656542" at bounding box center [102, 11] width 106 height 10
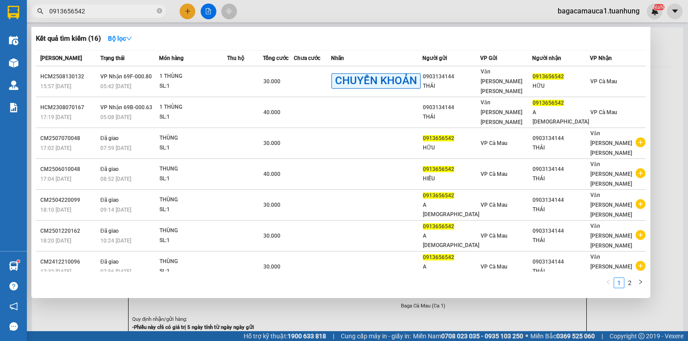
click at [127, 14] on input "0913656542" at bounding box center [102, 11] width 106 height 10
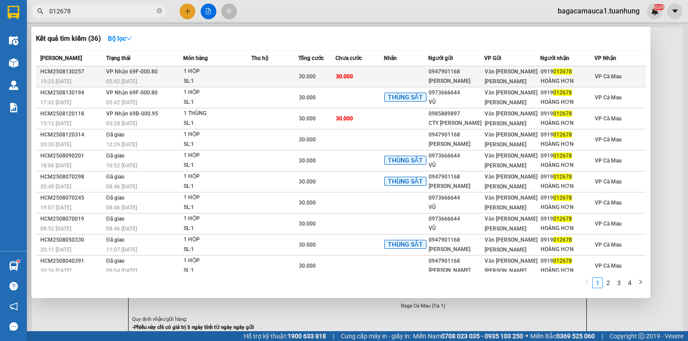
type input "012678"
click at [344, 73] on span "30.000" at bounding box center [344, 76] width 17 height 6
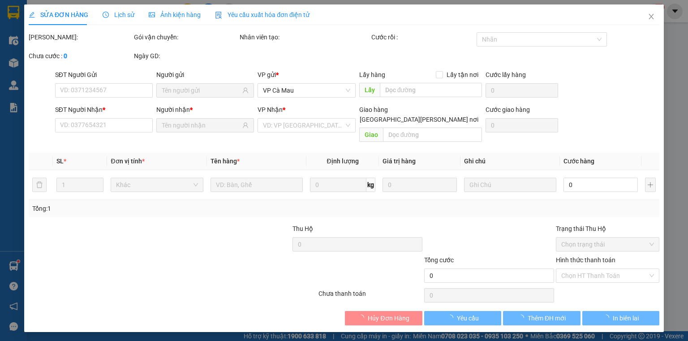
type input "0947901168"
type input "[PERSON_NAME]"
type input "0919012678"
type input "HOÀNG HƠN"
type input "30.000"
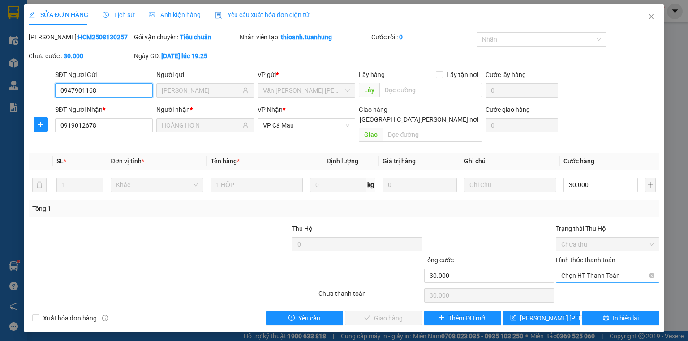
click at [593, 269] on span "Chọn HT Thanh Toán" at bounding box center [608, 275] width 93 height 13
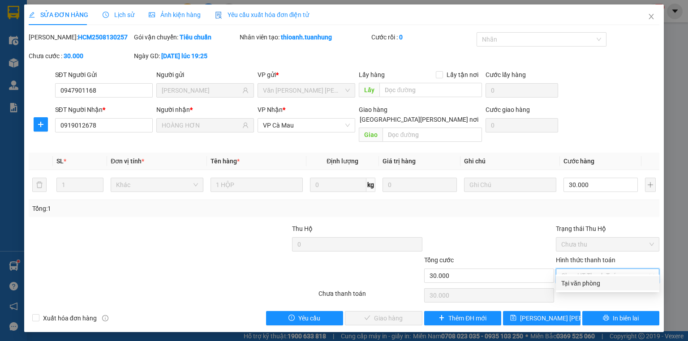
click at [589, 287] on div "Tại văn phòng" at bounding box center [608, 284] width 93 height 10
type input "0"
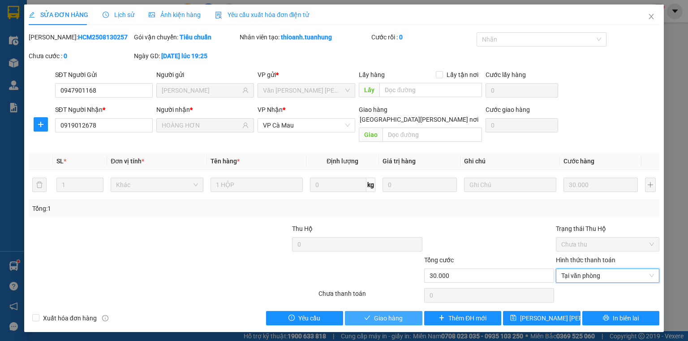
click at [381, 314] on span "Giao hàng" at bounding box center [388, 319] width 29 height 10
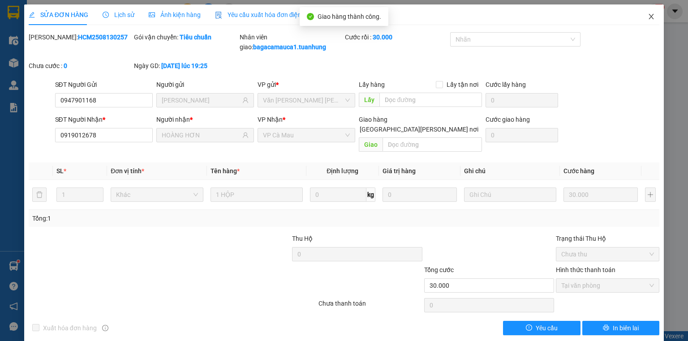
click at [649, 15] on icon "close" at bounding box center [651, 16] width 7 height 7
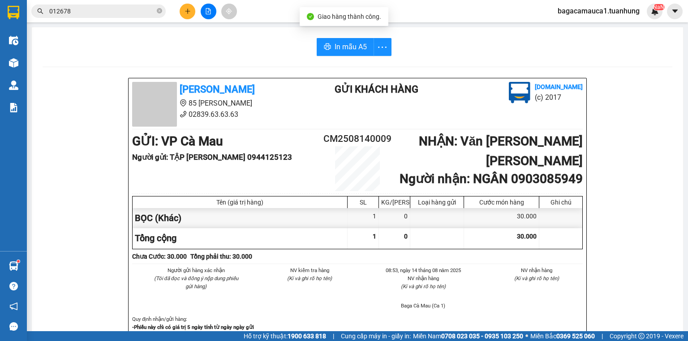
click at [130, 17] on span "012678" at bounding box center [98, 10] width 134 height 13
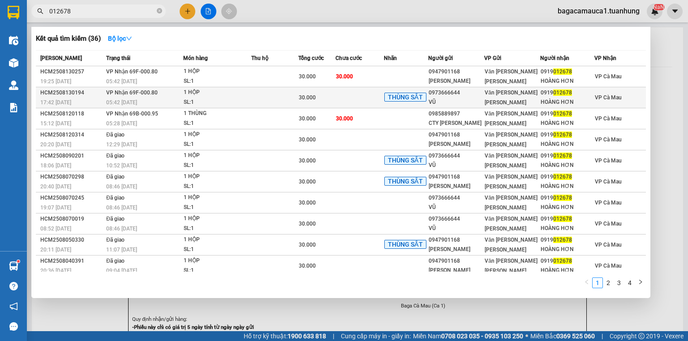
click at [355, 102] on td at bounding box center [360, 97] width 48 height 21
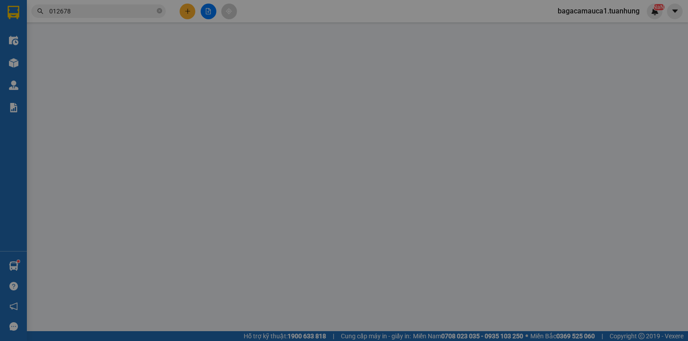
type input "0973666644"
type input "VŨ"
type input "0919012678"
type input "HOÀNG HƠN"
type input "30.000"
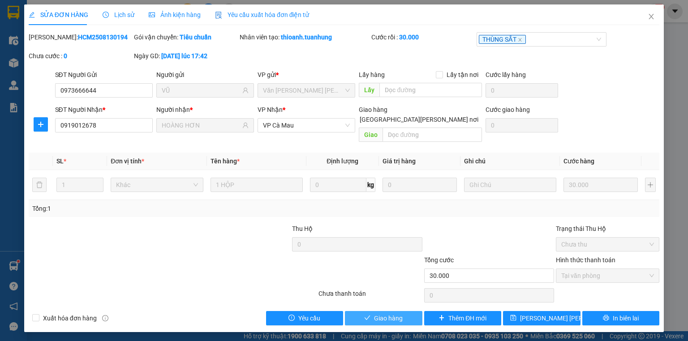
click at [394, 314] on span "Giao hàng" at bounding box center [388, 319] width 29 height 10
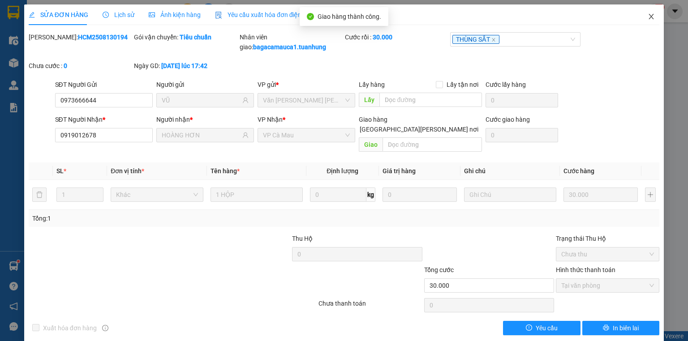
click at [648, 17] on icon "close" at bounding box center [651, 16] width 7 height 7
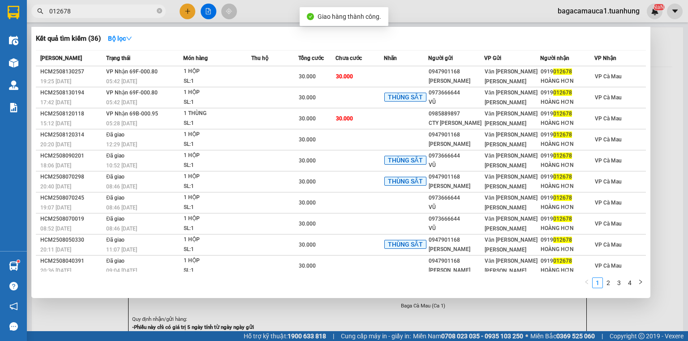
click at [77, 11] on input "012678" at bounding box center [102, 11] width 106 height 10
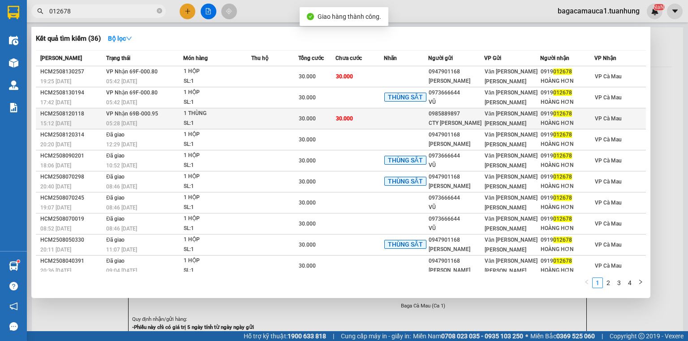
click at [381, 126] on td "30.000" at bounding box center [360, 118] width 48 height 21
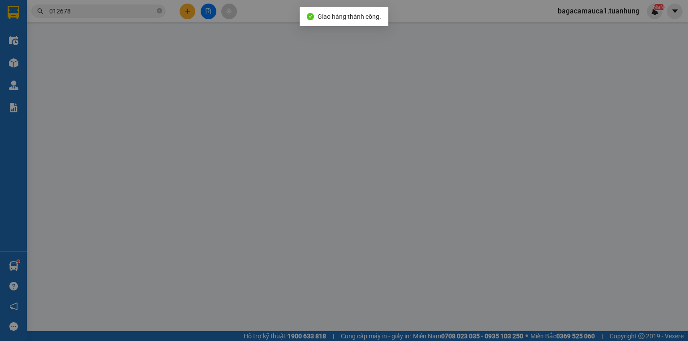
type input "0985889897"
type input "CTY [PERSON_NAME]"
type input "0919012678"
type input "HOÀNG HƠN"
type input "30.000"
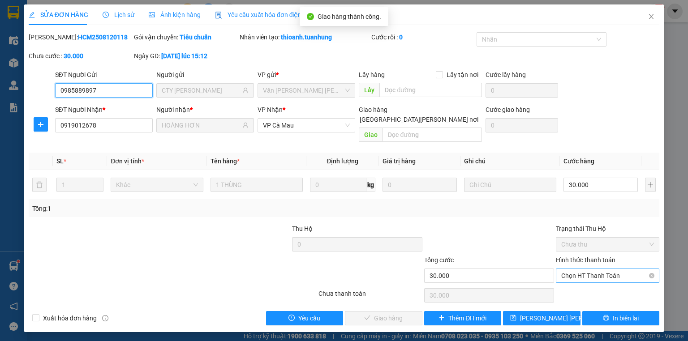
click at [590, 269] on span "Chọn HT Thanh Toán" at bounding box center [608, 275] width 93 height 13
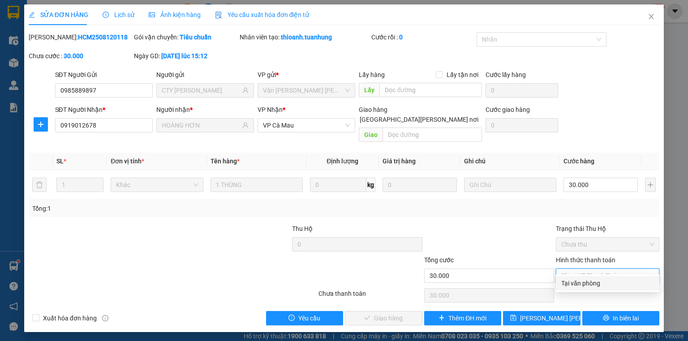
click at [588, 282] on div "Tại văn phòng" at bounding box center [608, 284] width 93 height 10
type input "0"
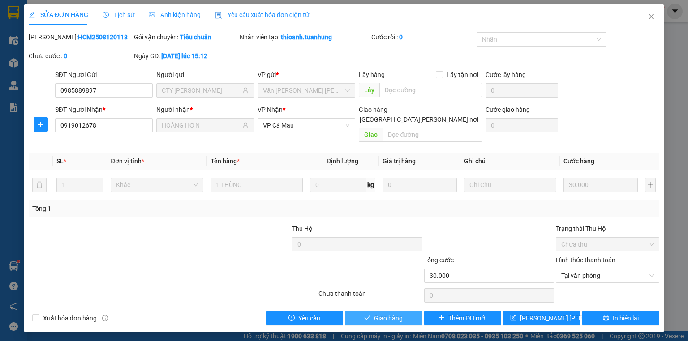
click at [403, 311] on button "Giao hàng" at bounding box center [384, 318] width 78 height 14
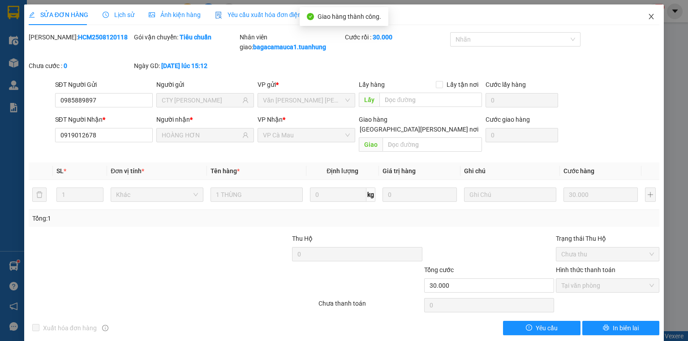
click at [649, 22] on span "Close" at bounding box center [651, 16] width 25 height 25
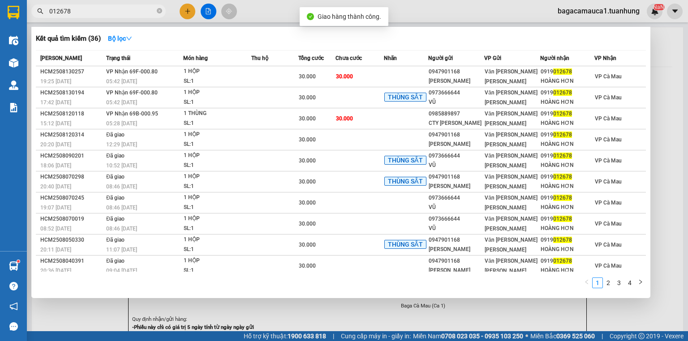
click at [131, 15] on input "012678" at bounding box center [102, 11] width 106 height 10
type input "012678"
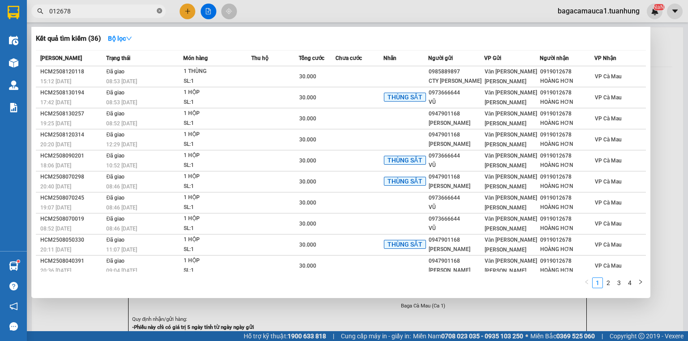
click at [159, 11] on icon "close-circle" at bounding box center [159, 10] width 5 height 5
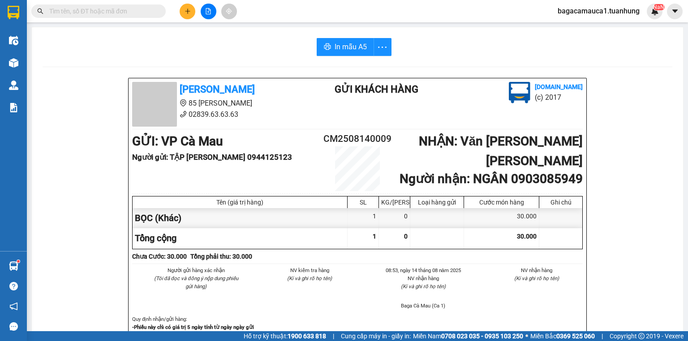
click at [66, 14] on input "text" at bounding box center [102, 11] width 106 height 10
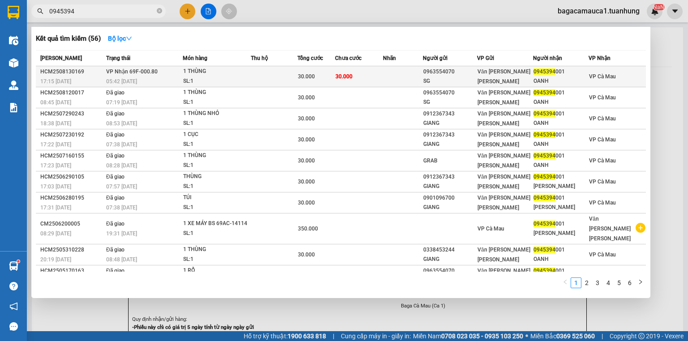
type input "0945394"
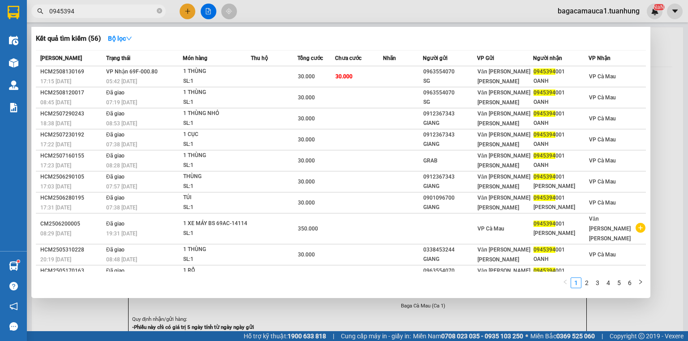
click at [294, 74] on td at bounding box center [274, 76] width 47 height 21
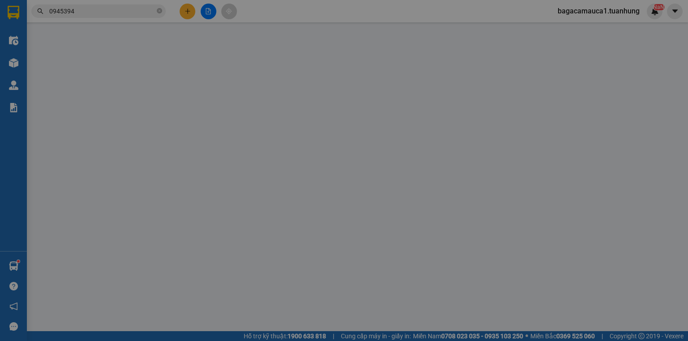
type input "0963554070"
type input "SG"
type input "0945394001"
type input "OANH"
type input "30.000"
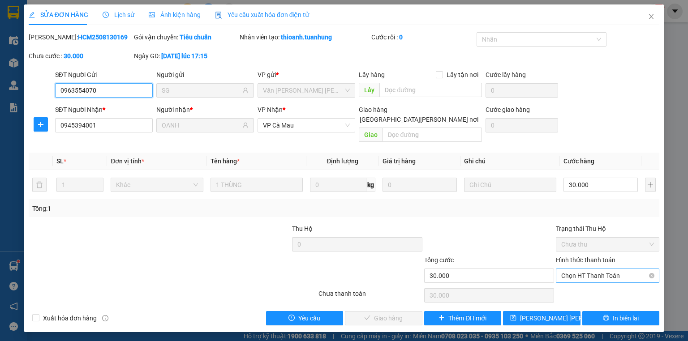
click at [620, 269] on span "Chọn HT Thanh Toán" at bounding box center [608, 275] width 93 height 13
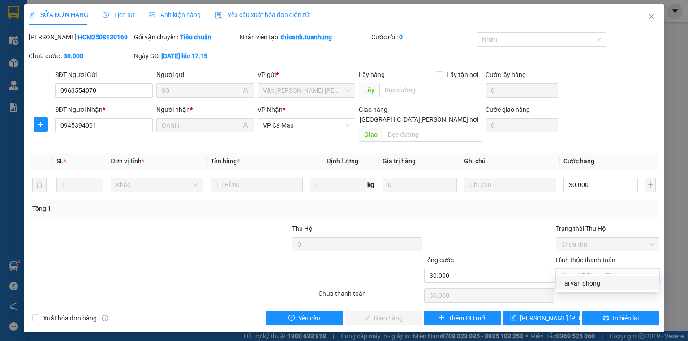
click at [617, 283] on div "Tại văn phòng" at bounding box center [608, 284] width 93 height 10
type input "0"
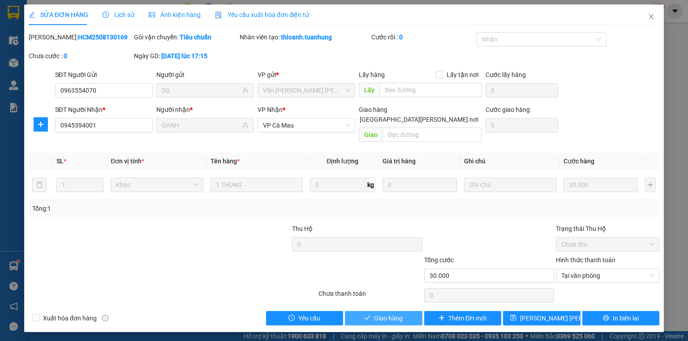
click at [391, 314] on span "Giao hàng" at bounding box center [388, 319] width 29 height 10
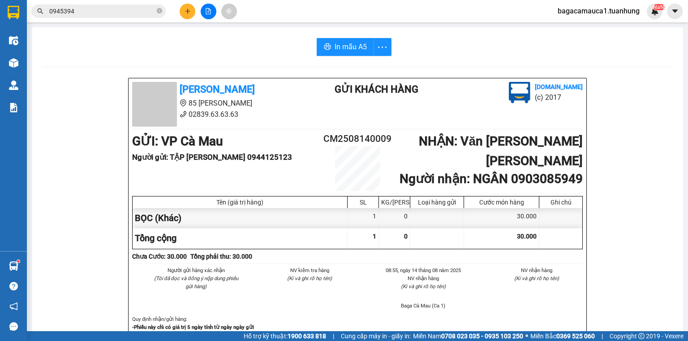
click at [158, 10] on icon "close-circle" at bounding box center [159, 10] width 5 height 5
click at [193, 9] on button at bounding box center [188, 12] width 16 height 16
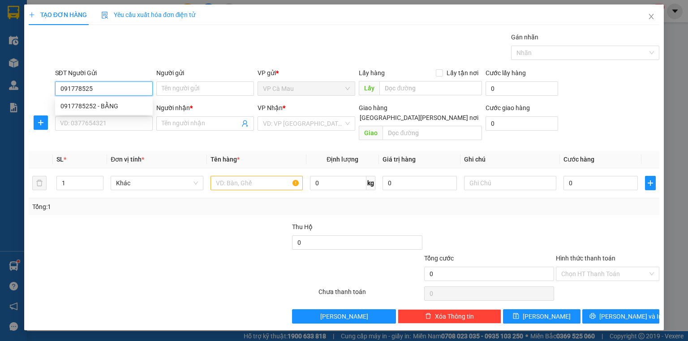
type input "0917785252"
click at [127, 107] on div "0917785252 - BẰNG" at bounding box center [104, 106] width 87 height 10
type input "BẰNG"
type input "0917785252"
click at [125, 130] on div "SĐT Người Nhận * VD: 0377654321" at bounding box center [104, 118] width 98 height 31
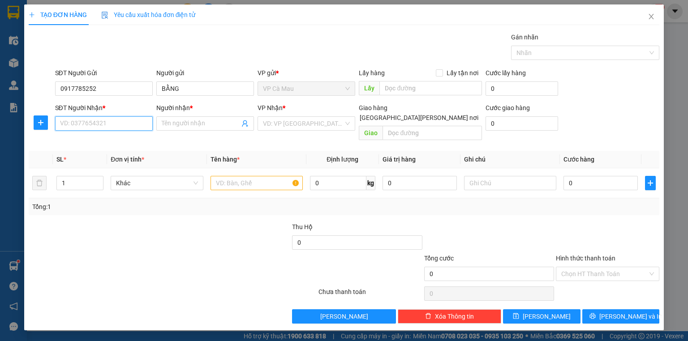
click at [125, 125] on input "SĐT Người Nhận *" at bounding box center [104, 124] width 98 height 14
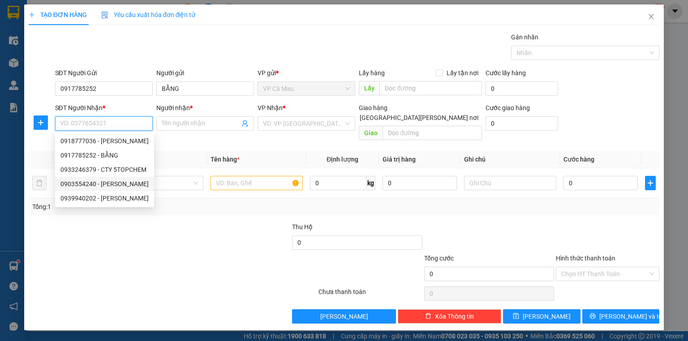
click at [105, 182] on div "0903554240 - [PERSON_NAME]" at bounding box center [105, 184] width 88 height 10
type input "0903554240"
type input "LAM"
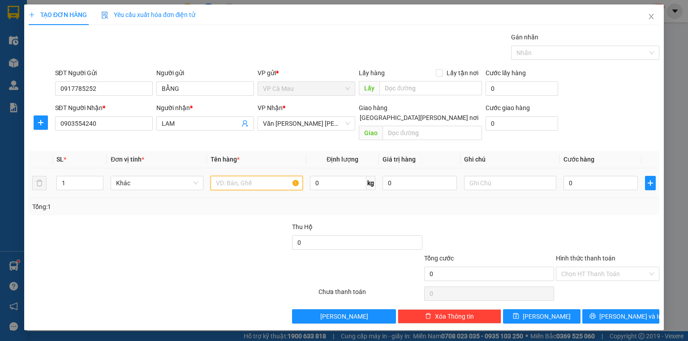
click at [229, 176] on input "text" at bounding box center [257, 183] width 92 height 14
type input "SƠ MI"
click at [581, 176] on input "0" at bounding box center [601, 183] width 74 height 14
type input "+3"
type input "3"
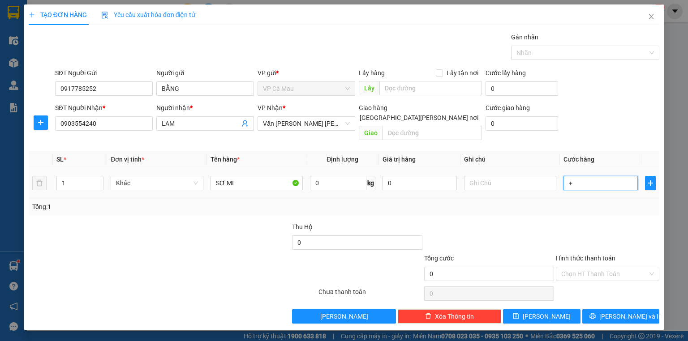
type input "3"
type input "+30"
type input "30"
type input "30.000"
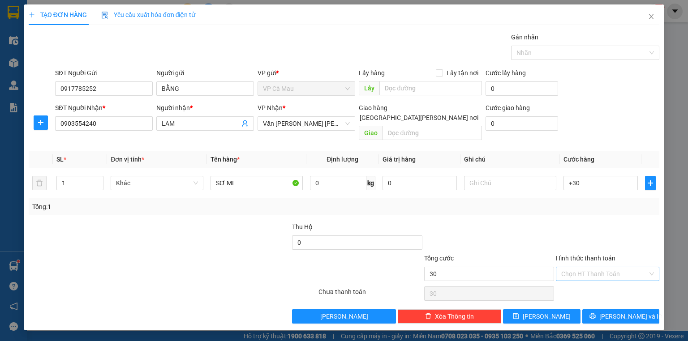
type input "30.000"
click at [617, 268] on input "Hình thức thanh toán" at bounding box center [605, 274] width 86 height 13
click at [604, 285] on div "Tại văn phòng" at bounding box center [608, 282] width 93 height 10
type input "0"
click at [606, 310] on button "[PERSON_NAME] và In" at bounding box center [622, 317] width 78 height 14
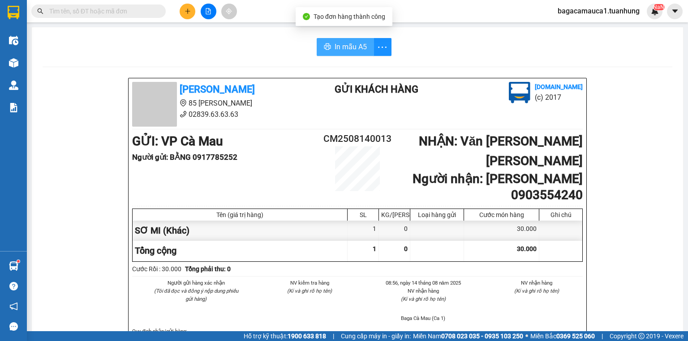
click at [337, 39] on button "In mẫu A5" at bounding box center [345, 47] width 57 height 18
click at [158, 7] on span at bounding box center [159, 11] width 5 height 10
click at [150, 7] on input "text" at bounding box center [102, 11] width 106 height 10
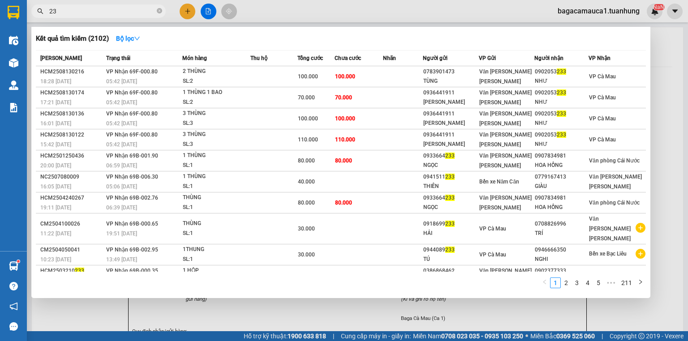
type input "2"
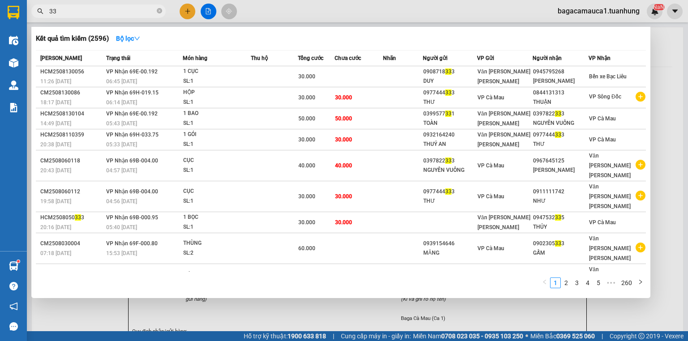
type input "3"
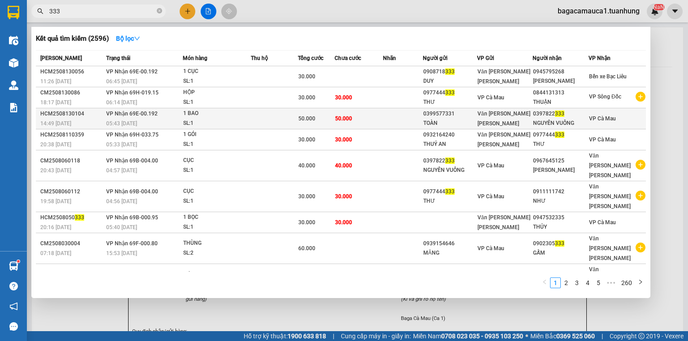
type input "333"
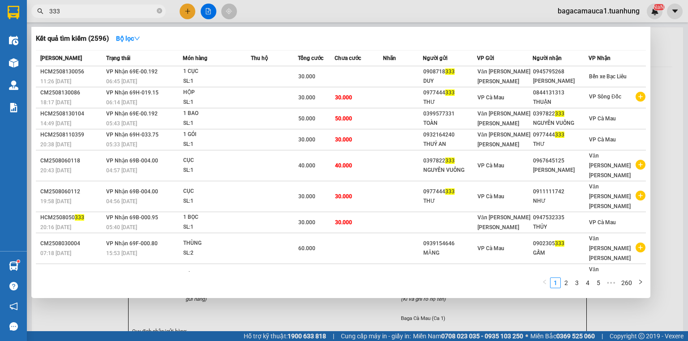
click at [565, 117] on div "0397822 333" at bounding box center [560, 113] width 55 height 9
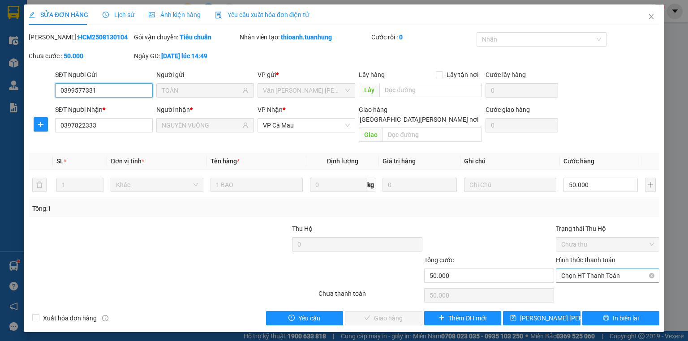
click at [587, 272] on div "Chọn HT Thanh Toán" at bounding box center [608, 276] width 104 height 14
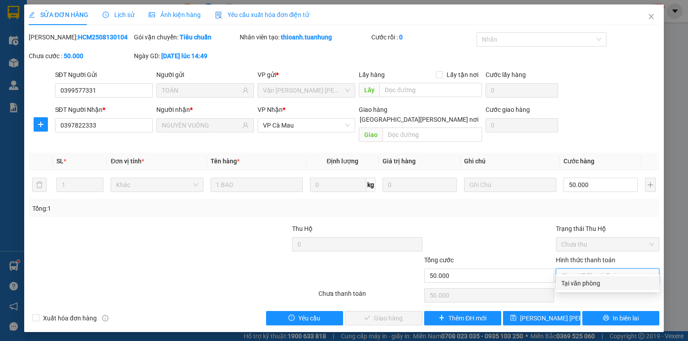
click at [584, 279] on div "Tại văn phòng" at bounding box center [608, 284] width 93 height 10
type input "0"
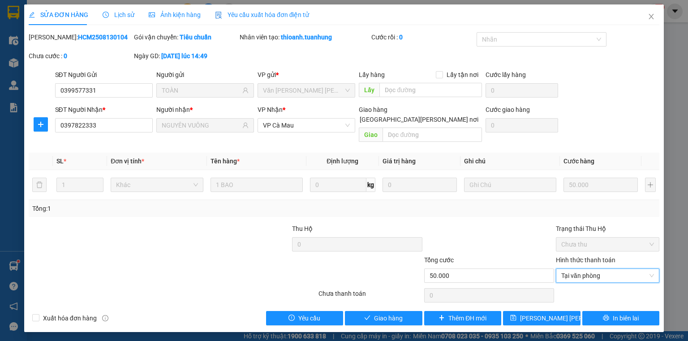
click at [407, 317] on div "SỬA ĐƠN HÀNG Lịch sử [PERSON_NAME] hàng Yêu cầu xuất [PERSON_NAME] điện tử Tota…" at bounding box center [344, 168] width 640 height 328
click at [409, 311] on button "Giao hàng" at bounding box center [384, 318] width 78 height 14
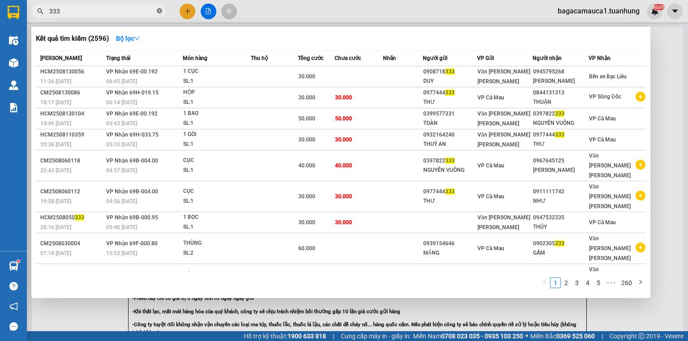
click at [159, 11] on icon "close-circle" at bounding box center [159, 10] width 5 height 5
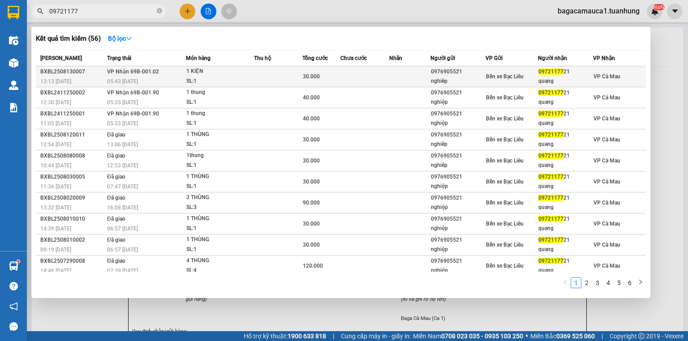
type input "09721177"
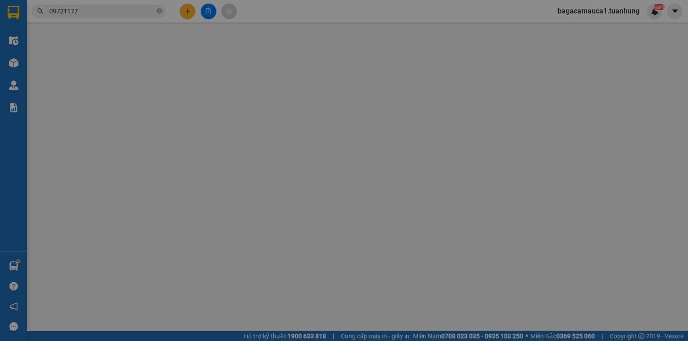
type input "0976905521"
type input "nghiêp"
type input "0972117721"
type input "quang"
type input "30.000"
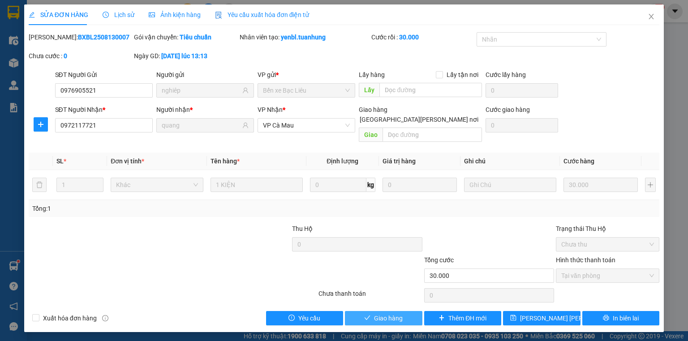
click at [390, 314] on span "Giao hàng" at bounding box center [388, 319] width 29 height 10
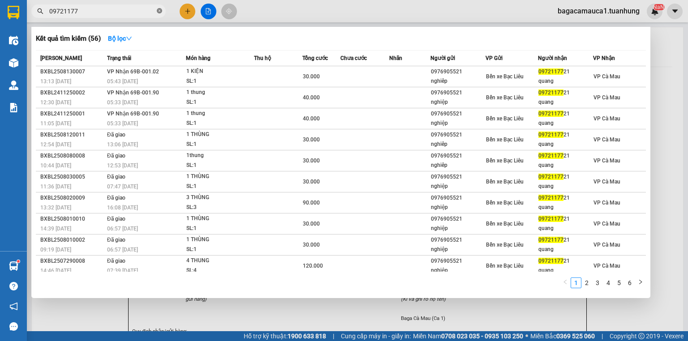
click at [161, 10] on icon "close-circle" at bounding box center [159, 10] width 5 height 5
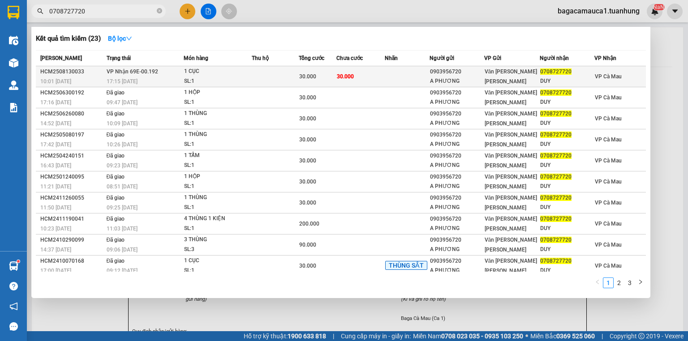
type input "0708727720"
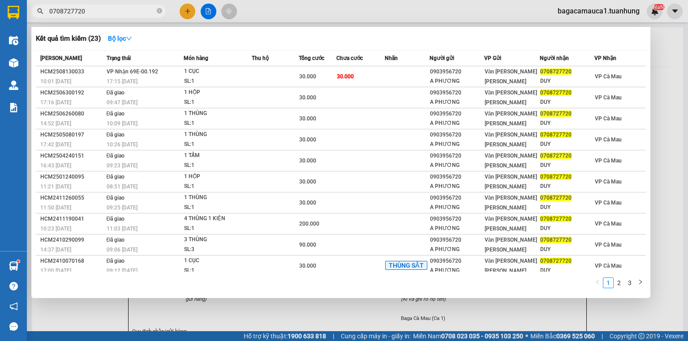
click at [430, 75] on div "0903956720" at bounding box center [456, 71] width 53 height 9
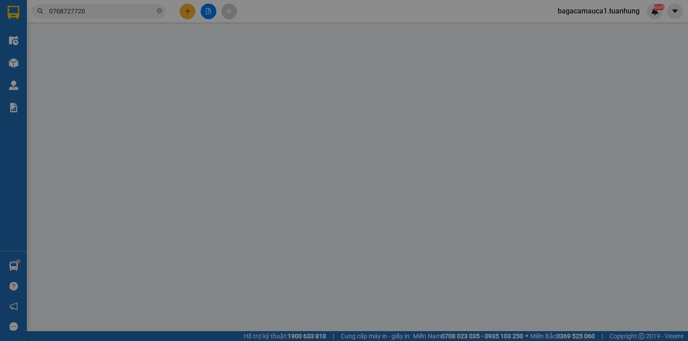
type input "0903956720"
type input "A PHƯƠNG"
type input "0708727720"
type input "DUY"
type input "30.000"
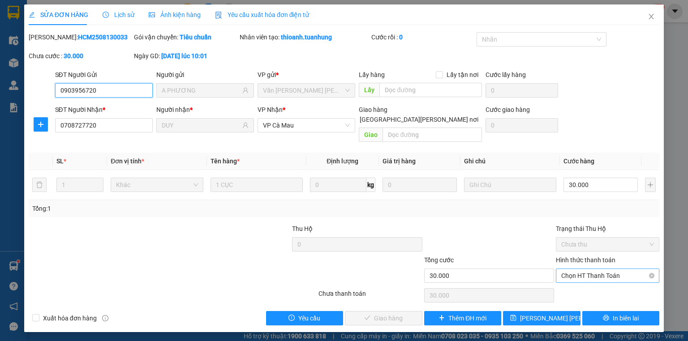
click at [620, 269] on span "Chọn HT Thanh Toán" at bounding box center [608, 275] width 93 height 13
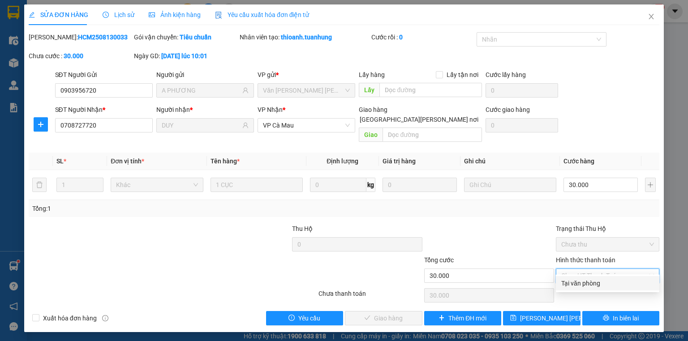
drag, startPoint x: 606, startPoint y: 281, endPoint x: 599, endPoint y: 277, distance: 8.2
click at [606, 281] on div "Tại văn phòng" at bounding box center [608, 284] width 93 height 10
type input "0"
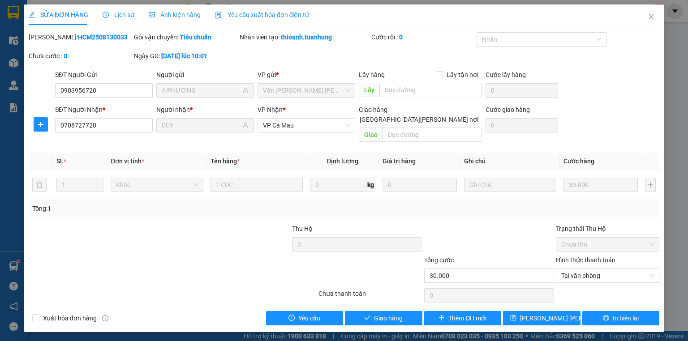
click at [377, 301] on div "Total Paid Fee 0 Total UnPaid Fee 30.000 Cash Collection Total Fee Mã ĐH: HCM25…" at bounding box center [344, 179] width 631 height 294
click at [375, 314] on span "Giao hàng" at bounding box center [388, 319] width 29 height 10
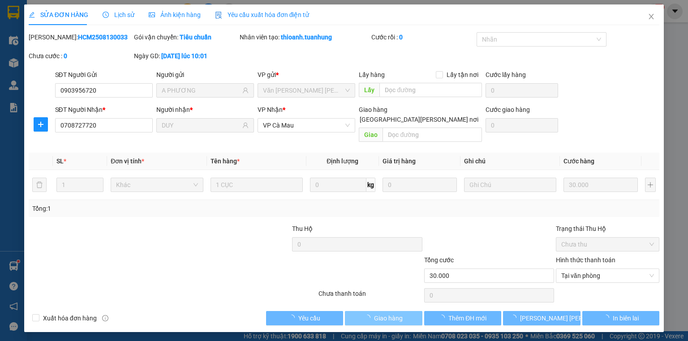
click at [375, 314] on span "Giao hàng" at bounding box center [388, 319] width 29 height 10
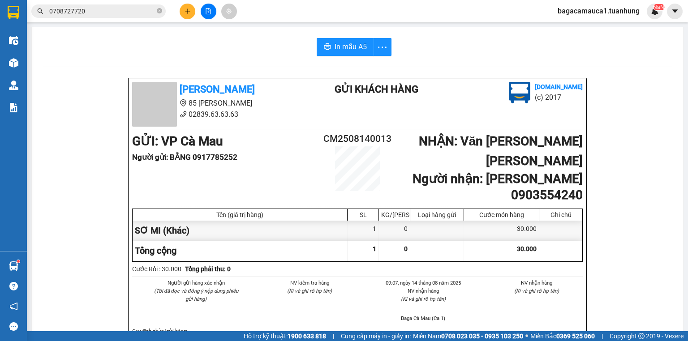
click at [155, 5] on span "0708727720" at bounding box center [98, 10] width 134 height 13
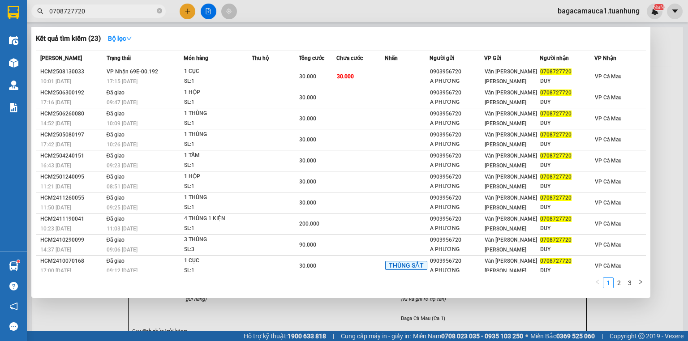
click at [157, 8] on span at bounding box center [159, 11] width 5 height 9
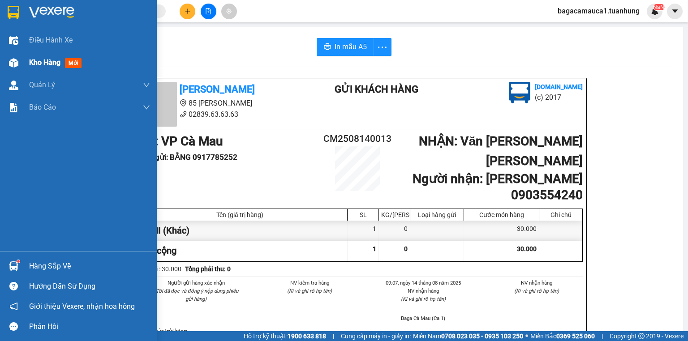
click at [30, 68] on div "Kho hàng mới" at bounding box center [78, 63] width 157 height 22
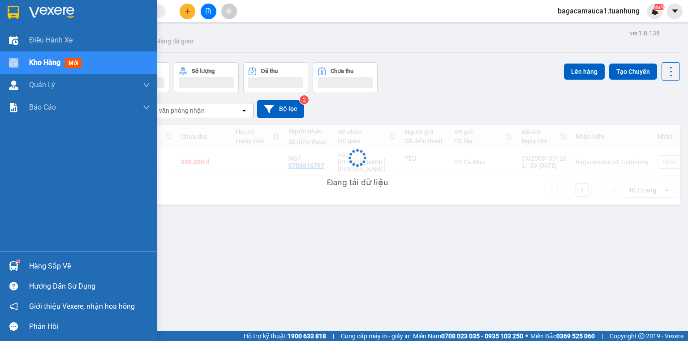
click at [42, 66] on span "Kho hàng" at bounding box center [44, 62] width 31 height 9
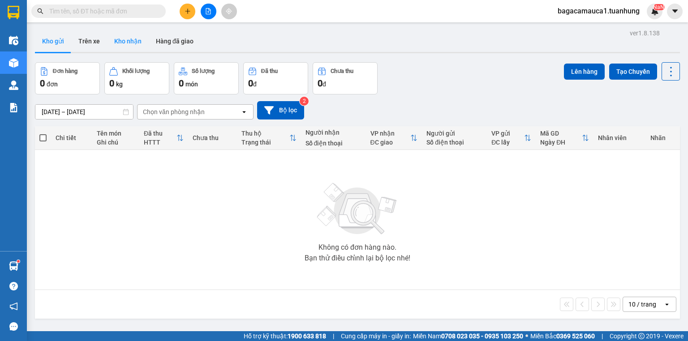
click at [118, 36] on button "Kho nhận" at bounding box center [128, 41] width 42 height 22
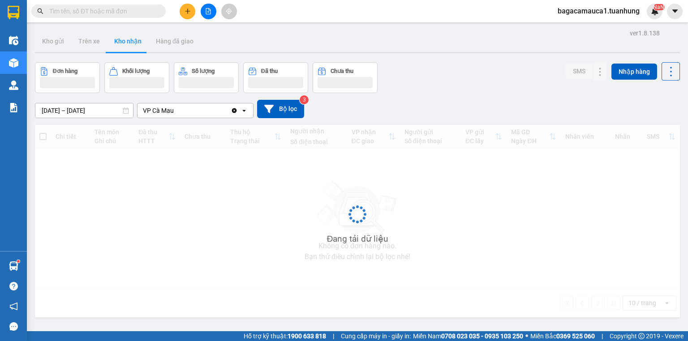
click at [117, 36] on button "Kho nhận" at bounding box center [128, 41] width 42 height 22
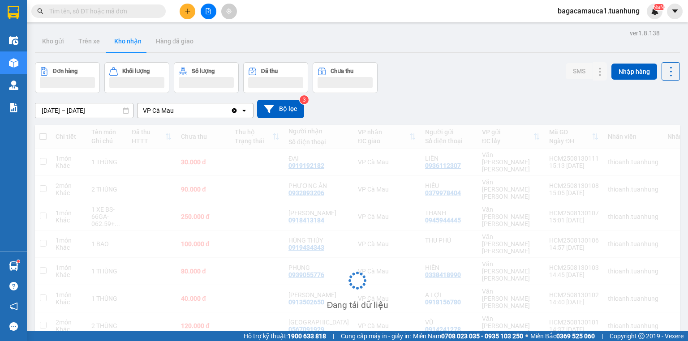
click at [117, 36] on button "Kho nhận" at bounding box center [128, 41] width 42 height 22
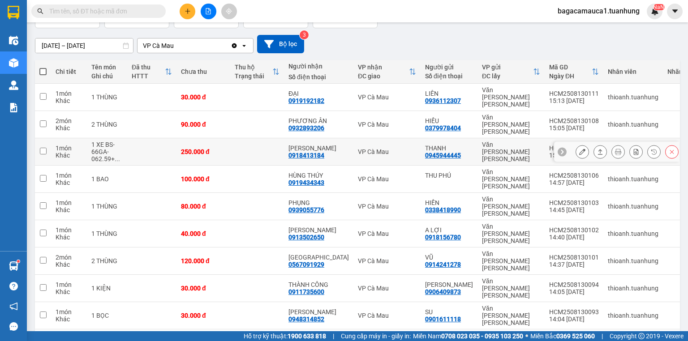
scroll to position [73, 0]
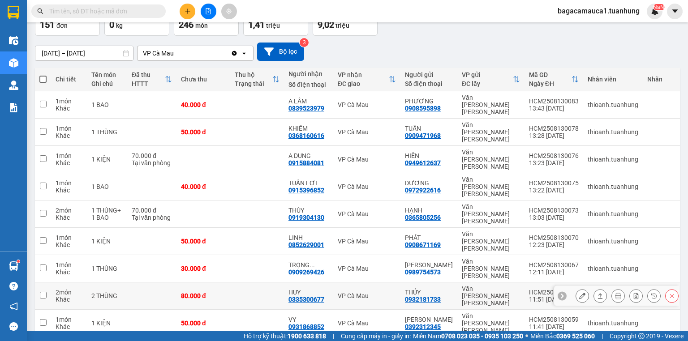
scroll to position [0, 0]
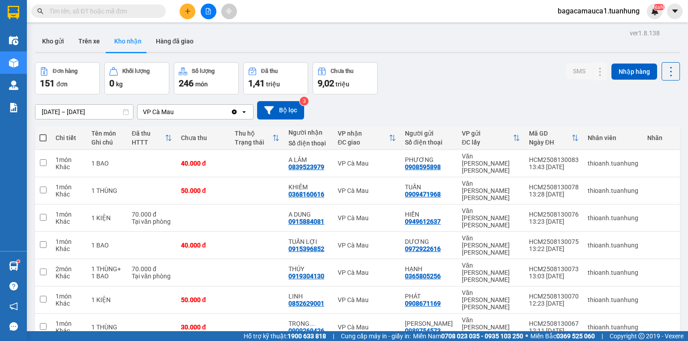
click at [82, 111] on input "[DATE] – [DATE]" at bounding box center [84, 112] width 98 height 14
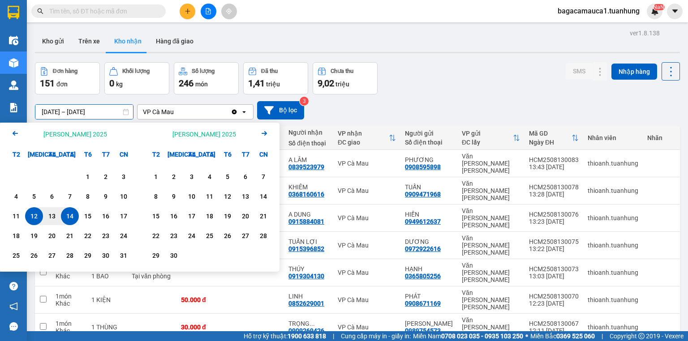
click at [13, 136] on icon "Arrow Left" at bounding box center [15, 133] width 11 height 11
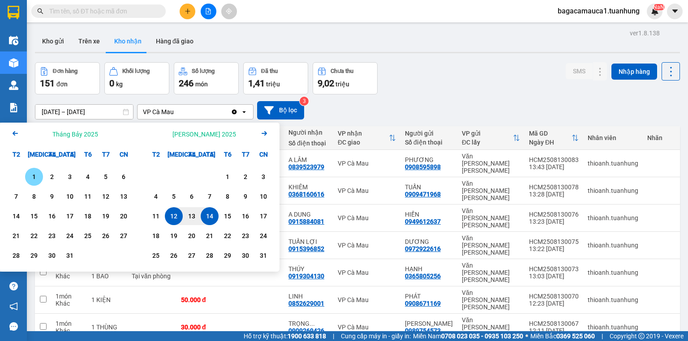
click at [34, 173] on div "1" at bounding box center [34, 177] width 13 height 11
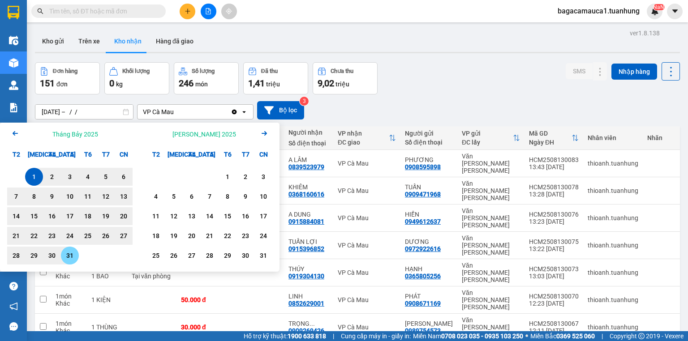
click at [66, 259] on div "31" at bounding box center [70, 256] width 13 height 11
type input "[DATE] – [DATE]"
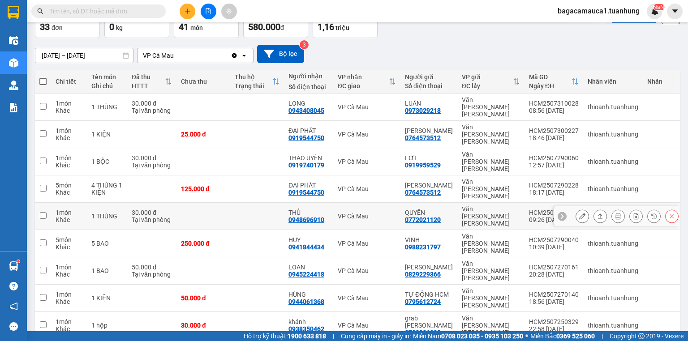
scroll to position [66, 0]
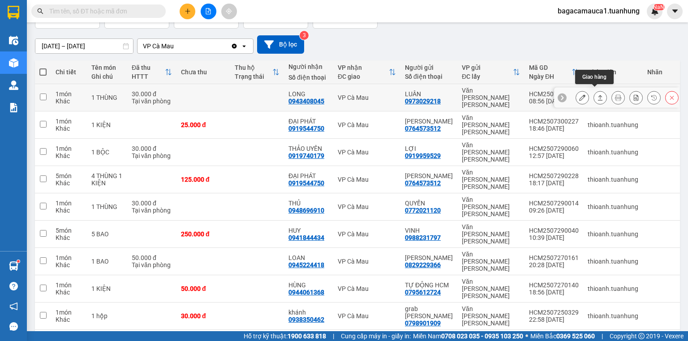
click at [597, 96] on icon at bounding box center [600, 98] width 6 height 6
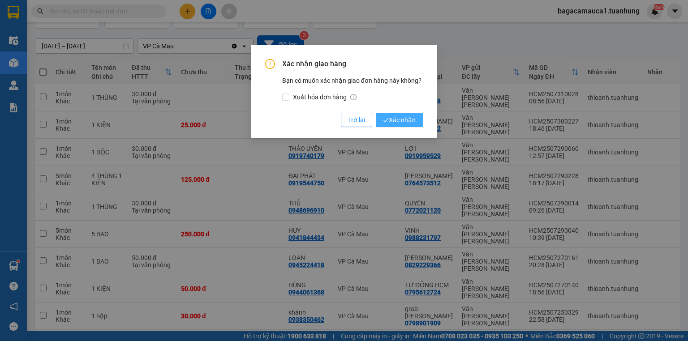
click at [419, 125] on button "Xác nhận" at bounding box center [399, 120] width 47 height 14
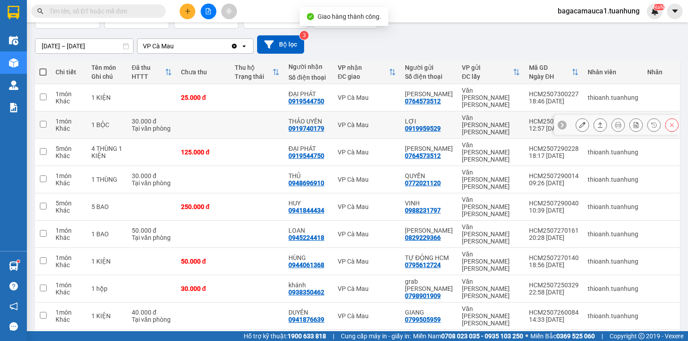
click at [594, 117] on button at bounding box center [600, 125] width 13 height 16
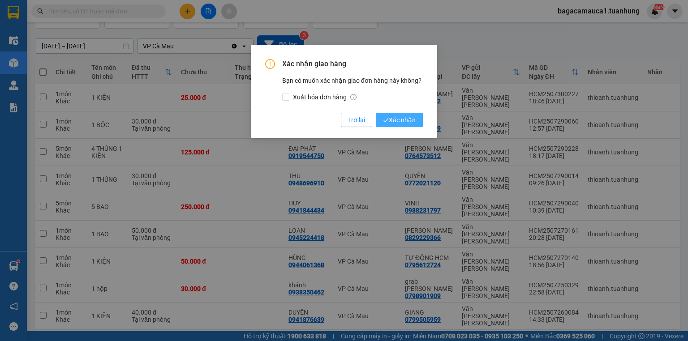
click at [390, 124] on span "Xác nhận" at bounding box center [399, 120] width 33 height 10
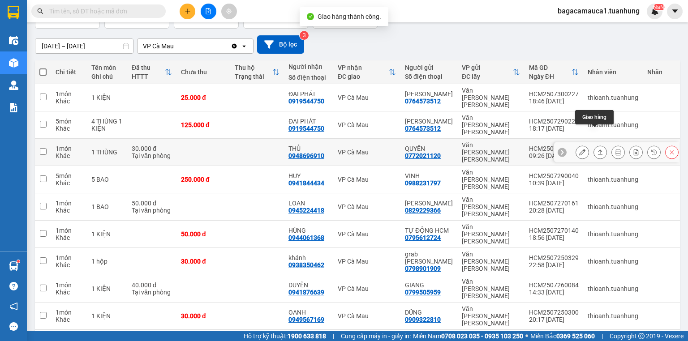
click at [597, 149] on icon at bounding box center [600, 152] width 6 height 6
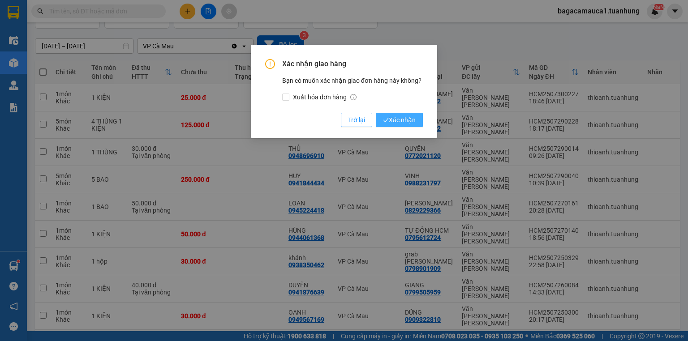
click at [409, 118] on span "Xác nhận" at bounding box center [399, 120] width 33 height 10
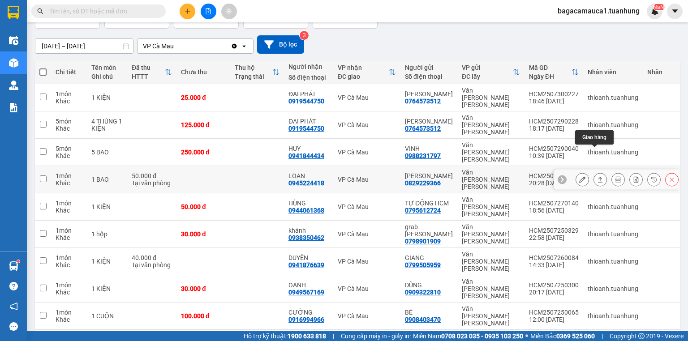
click at [597, 177] on icon at bounding box center [600, 180] width 6 height 6
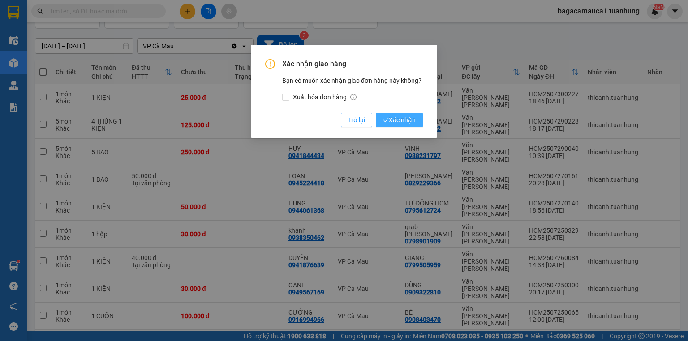
click at [398, 117] on span "Xác nhận" at bounding box center [399, 120] width 33 height 10
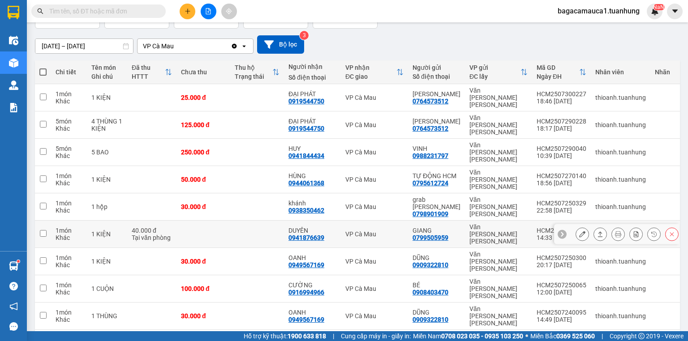
click at [597, 231] on icon at bounding box center [600, 234] width 6 height 6
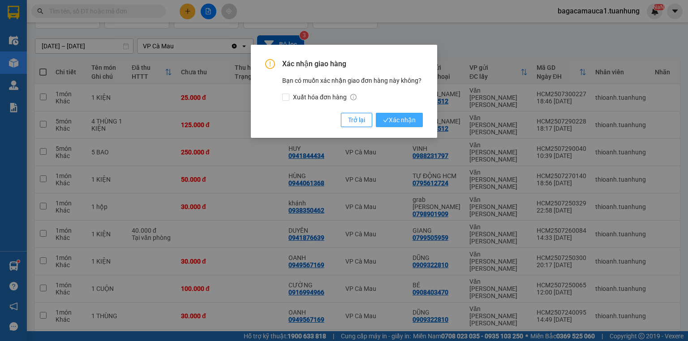
click at [412, 123] on span "Xác nhận" at bounding box center [399, 120] width 33 height 10
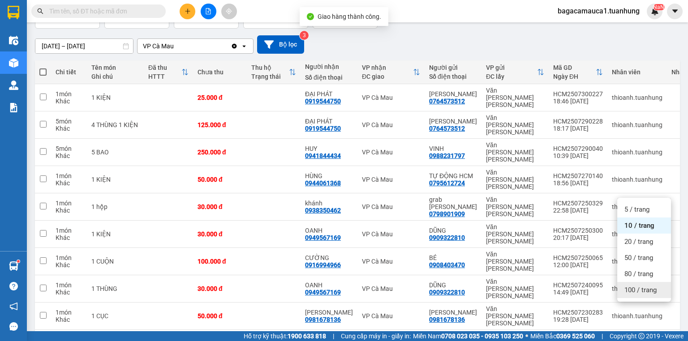
click at [641, 290] on span "100 / trang" at bounding box center [641, 290] width 32 height 9
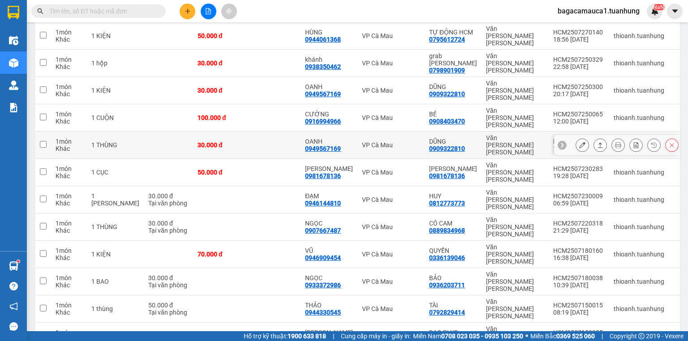
scroll to position [209, 0]
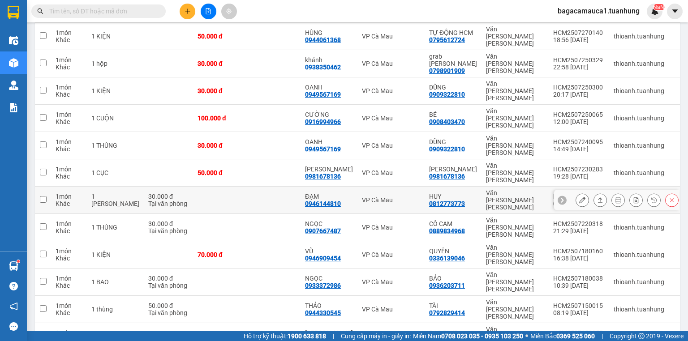
click at [596, 193] on button at bounding box center [600, 201] width 13 height 16
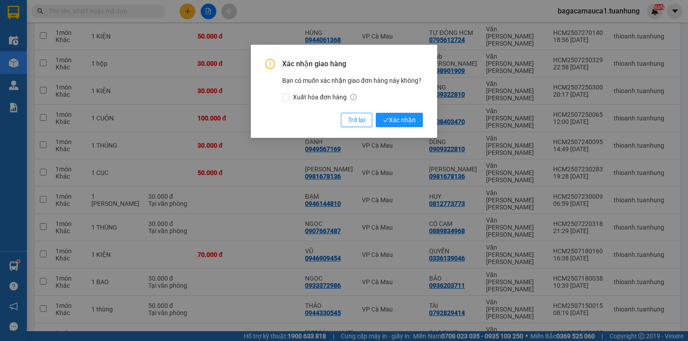
click at [408, 112] on div "Xác nhận giao hàng Bạn có muốn xác nhận giao đơn hàng này không? Xuất hóa đơn h…" at bounding box center [344, 93] width 158 height 68
click at [408, 118] on span "Xác nhận" at bounding box center [399, 120] width 33 height 10
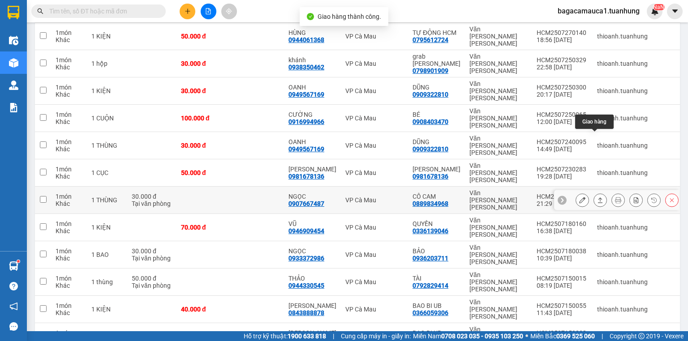
click at [597, 197] on icon at bounding box center [600, 200] width 6 height 6
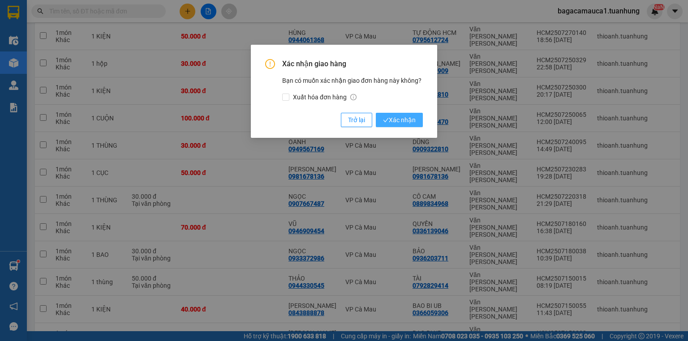
click at [398, 118] on span "Xác nhận" at bounding box center [399, 120] width 33 height 10
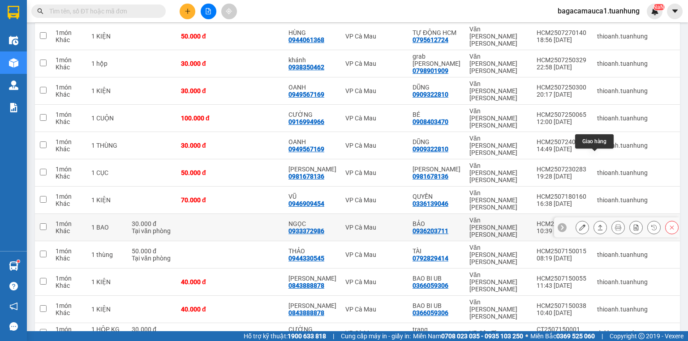
click at [597, 225] on icon at bounding box center [600, 228] width 6 height 6
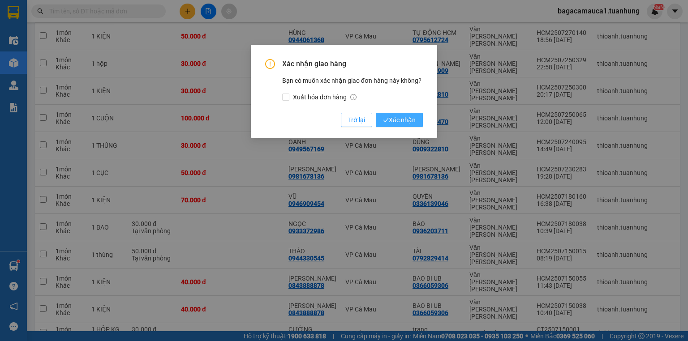
click at [411, 124] on span "Xác nhận" at bounding box center [399, 120] width 33 height 10
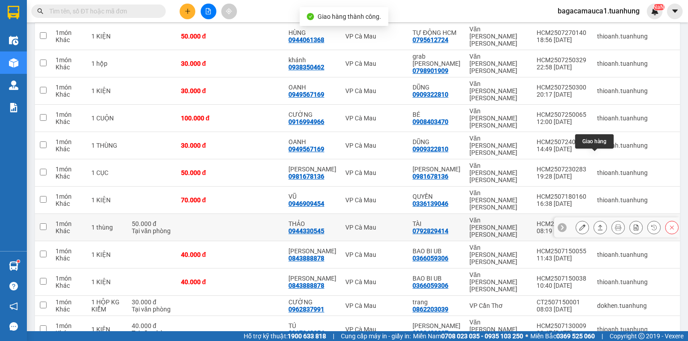
click at [594, 220] on button at bounding box center [600, 228] width 13 height 16
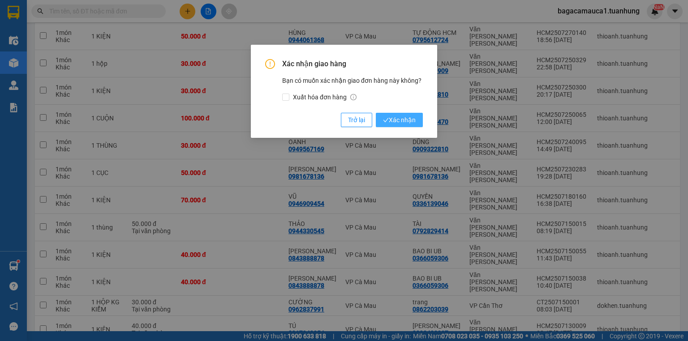
click at [421, 122] on button "Xác nhận" at bounding box center [399, 120] width 47 height 14
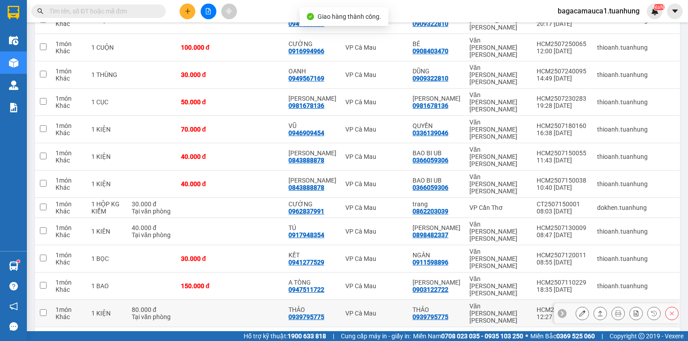
scroll to position [281, 0]
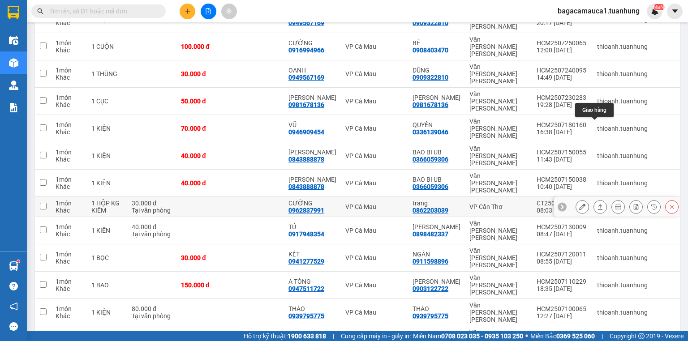
click at [598, 199] on button at bounding box center [600, 207] width 13 height 16
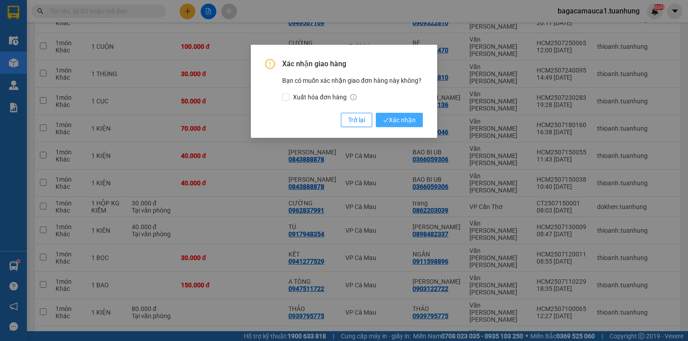
click at [397, 115] on span "Xác nhận" at bounding box center [399, 120] width 33 height 10
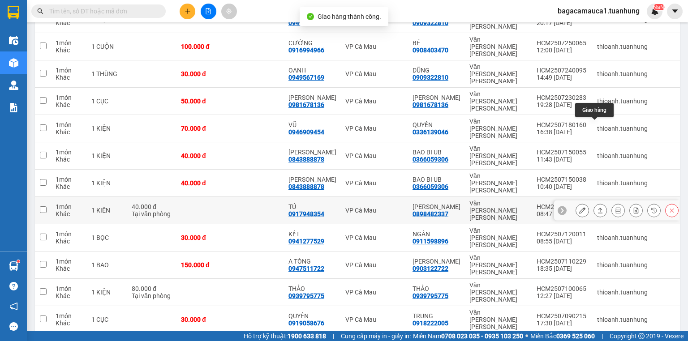
click at [597, 207] on icon at bounding box center [600, 210] width 6 height 6
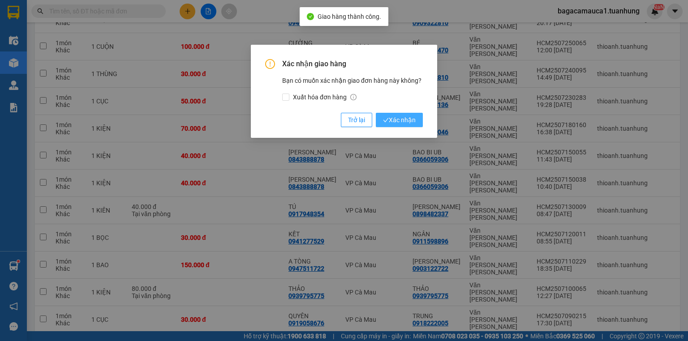
click at [396, 117] on span "Xác nhận" at bounding box center [399, 120] width 33 height 10
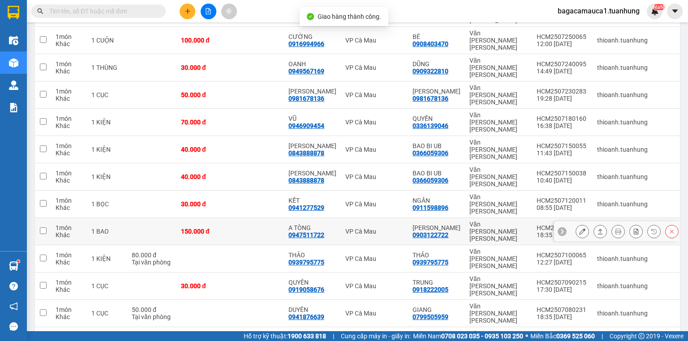
scroll to position [307, 0]
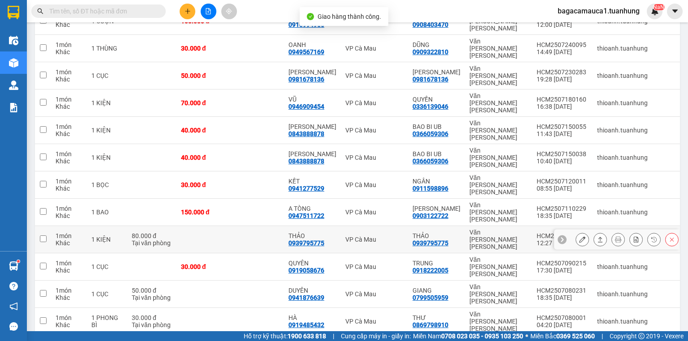
click at [599, 232] on button at bounding box center [600, 240] width 13 height 16
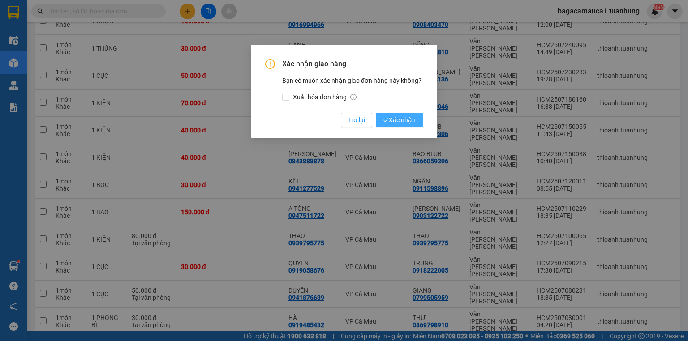
click at [411, 122] on span "Xác nhận" at bounding box center [399, 120] width 33 height 10
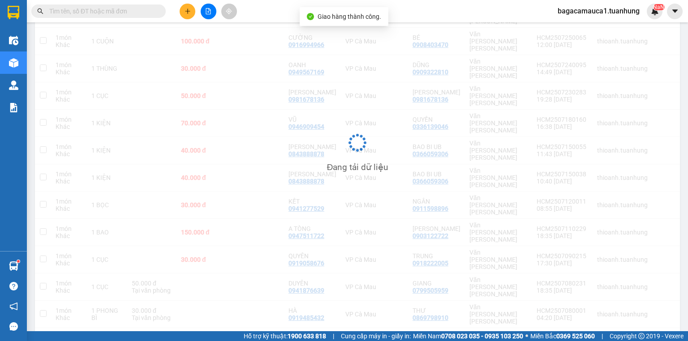
scroll to position [287, 0]
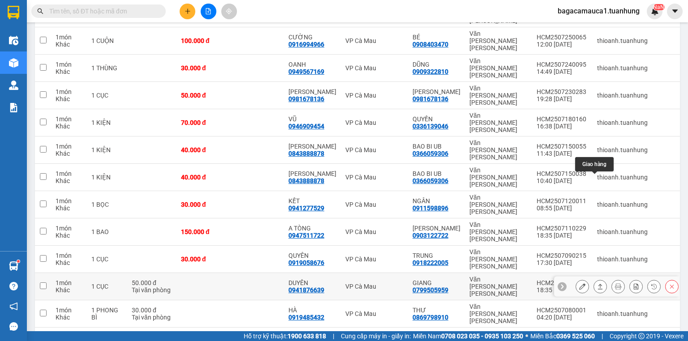
click at [597, 284] on icon at bounding box center [600, 287] width 6 height 6
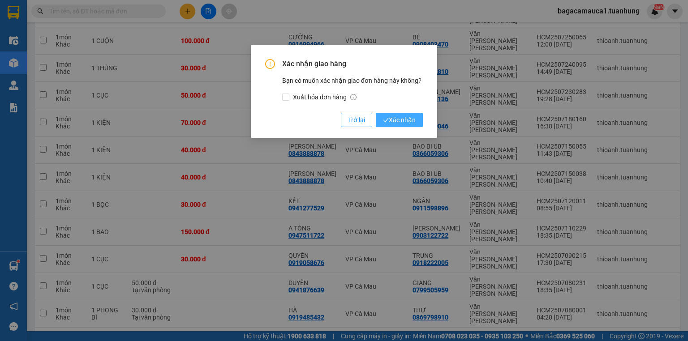
click at [398, 126] on button "Xác nhận" at bounding box center [399, 120] width 47 height 14
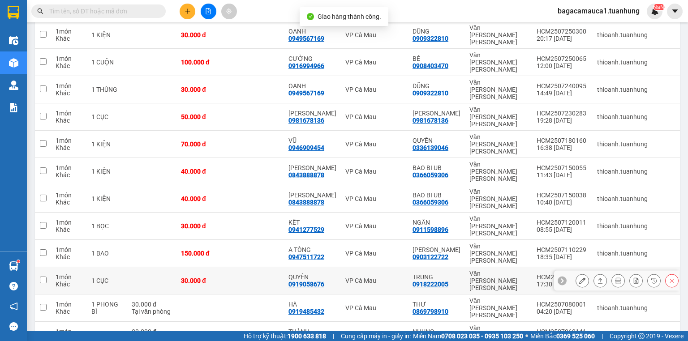
scroll to position [267, 0]
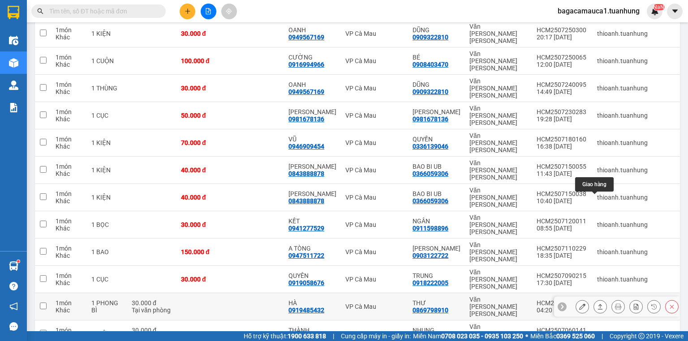
click at [599, 299] on button at bounding box center [600, 307] width 13 height 16
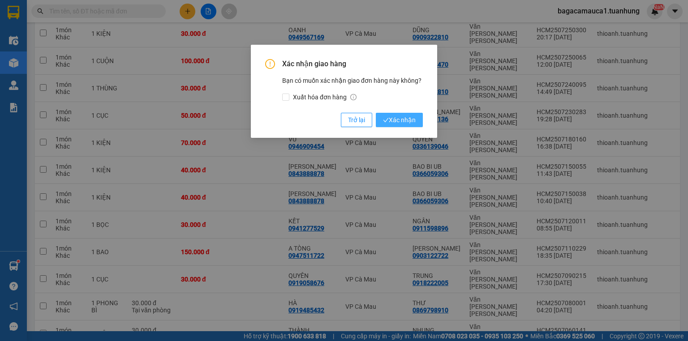
click at [414, 124] on span "Xác nhận" at bounding box center [399, 120] width 33 height 10
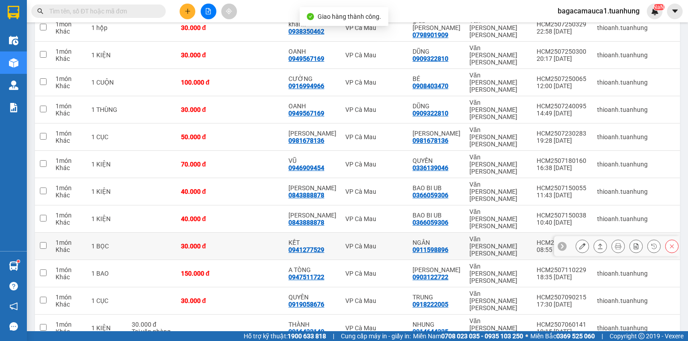
scroll to position [246, 0]
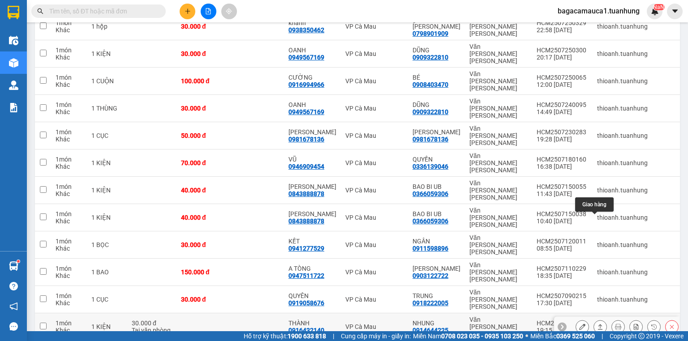
click at [599, 320] on button at bounding box center [600, 328] width 13 height 16
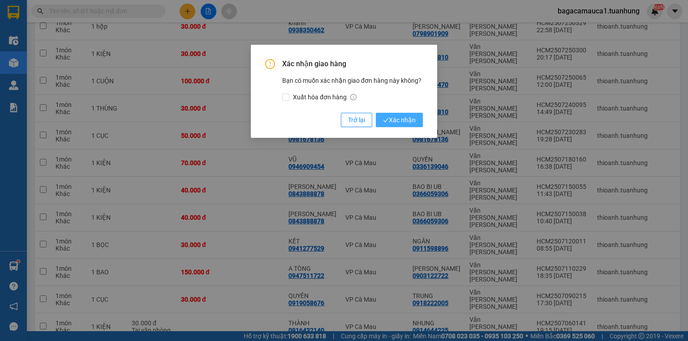
click at [402, 115] on span "Xác nhận" at bounding box center [399, 120] width 33 height 10
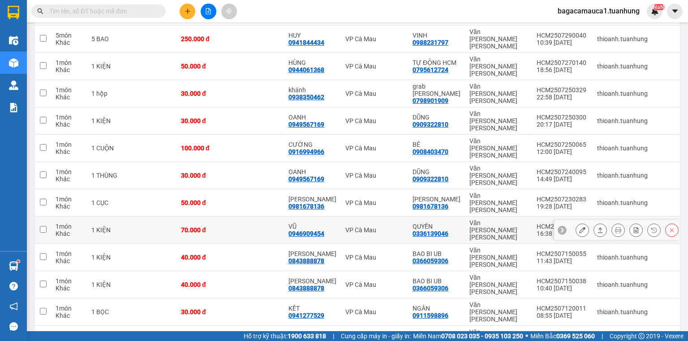
scroll to position [226, 0]
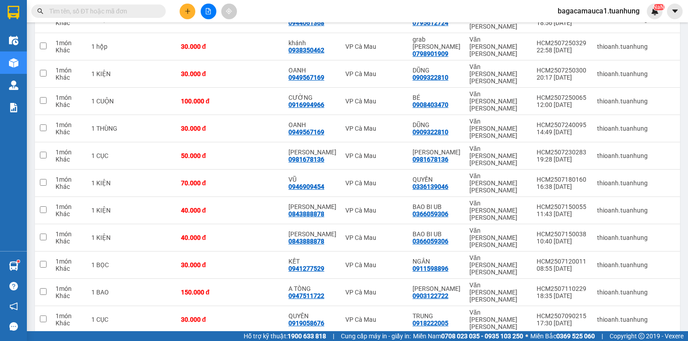
click at [124, 10] on input "text" at bounding box center [102, 11] width 106 height 10
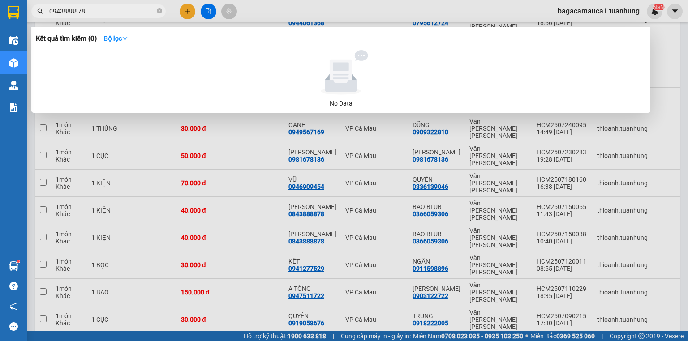
click at [56, 10] on input "0943888878" at bounding box center [102, 11] width 106 height 10
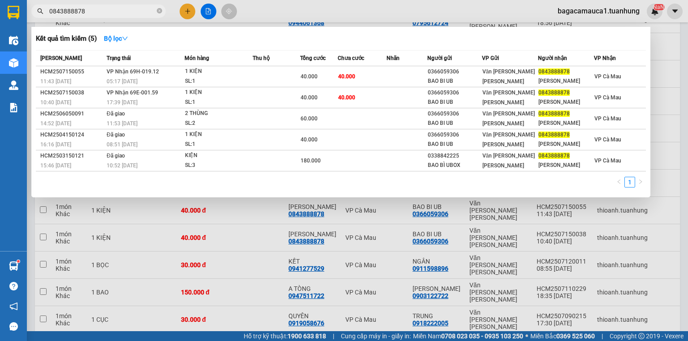
type input "0843888878"
click at [393, 229] on div at bounding box center [344, 170] width 688 height 341
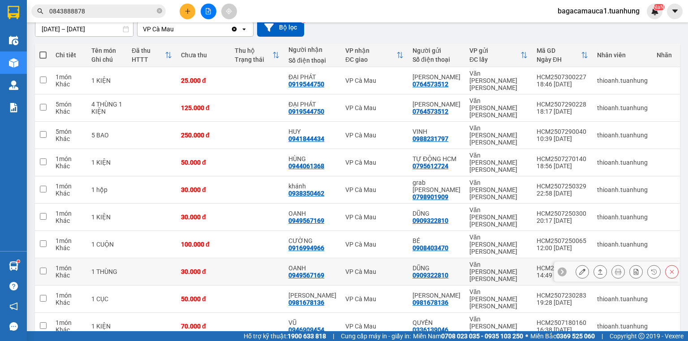
scroll to position [47, 0]
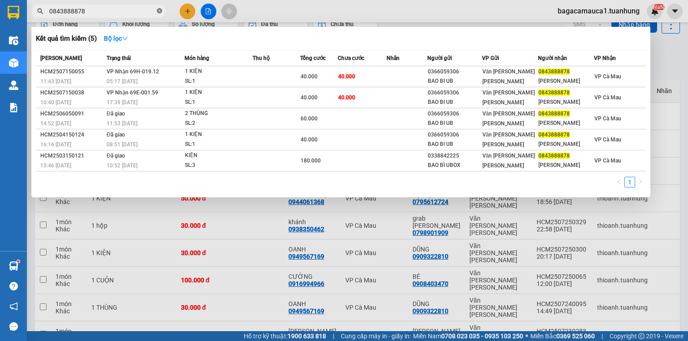
click at [158, 7] on span at bounding box center [159, 11] width 5 height 9
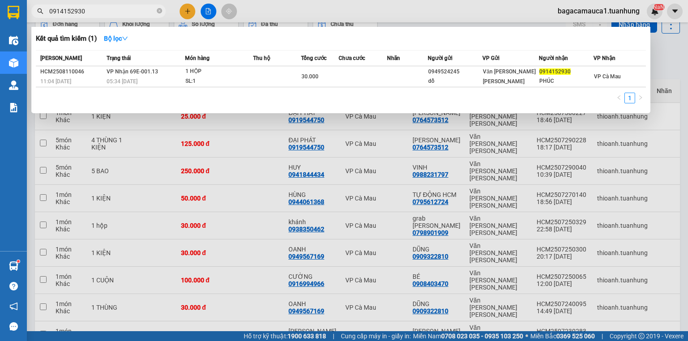
type input "0914152930"
click at [418, 87] on div "[PERSON_NAME] thái Món hàng Thu hộ Tổng [PERSON_NAME] [PERSON_NAME] Người gửi V…" at bounding box center [341, 79] width 610 height 59
click at [539, 88] on div "[PERSON_NAME] thái Món hàng Thu hộ Tổng [PERSON_NAME] [PERSON_NAME] Người gửi V…" at bounding box center [341, 79] width 610 height 59
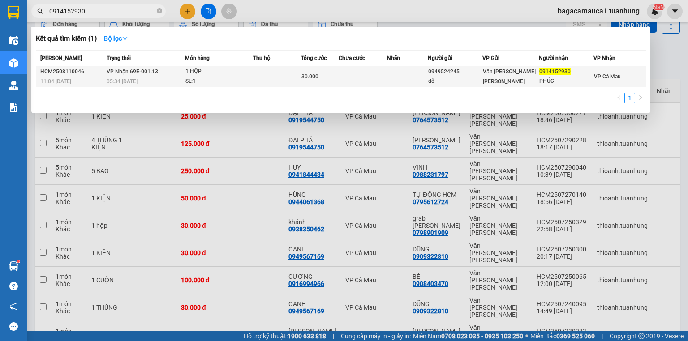
click at [518, 82] on div "Văn [PERSON_NAME] [PERSON_NAME]" at bounding box center [510, 77] width 55 height 20
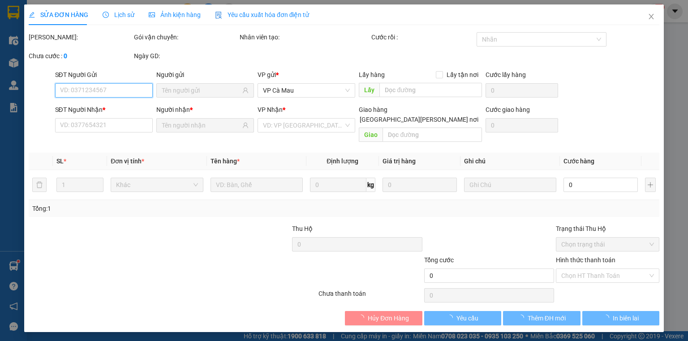
type input "0949524245"
type input "dồ"
type input "0914152930"
type input "PHÚC"
type input "30.000"
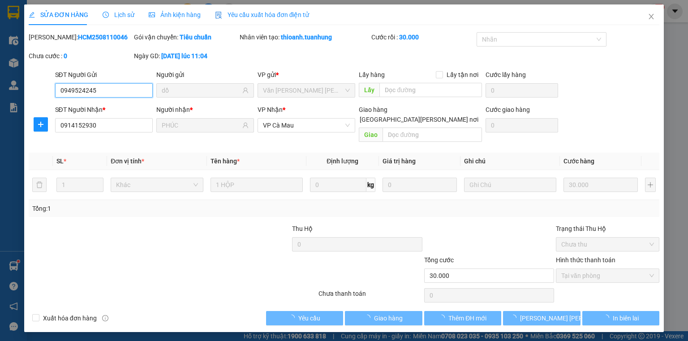
click at [577, 269] on span "Tại văn phòng" at bounding box center [608, 275] width 93 height 13
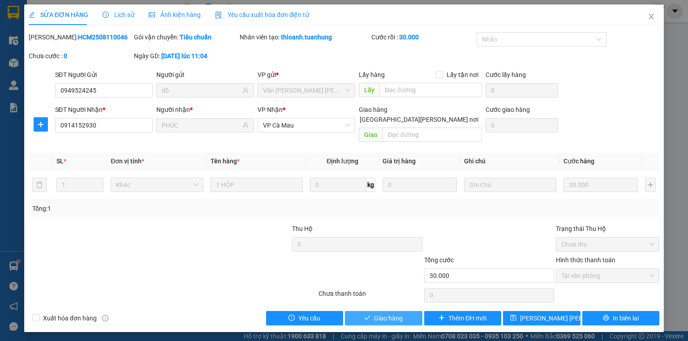
click at [402, 314] on span "Giao hàng" at bounding box center [388, 319] width 29 height 10
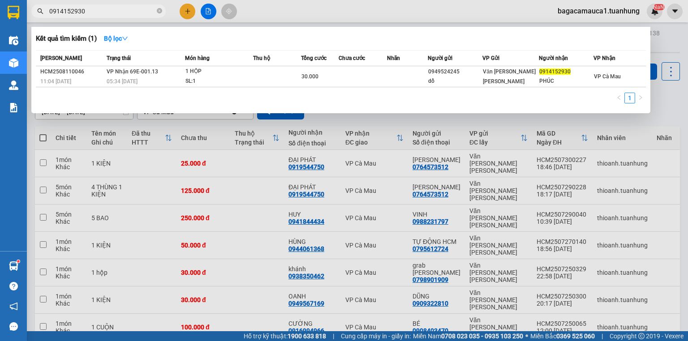
click at [162, 11] on span "0914152930" at bounding box center [98, 10] width 134 height 13
click at [160, 8] on span at bounding box center [159, 11] width 5 height 9
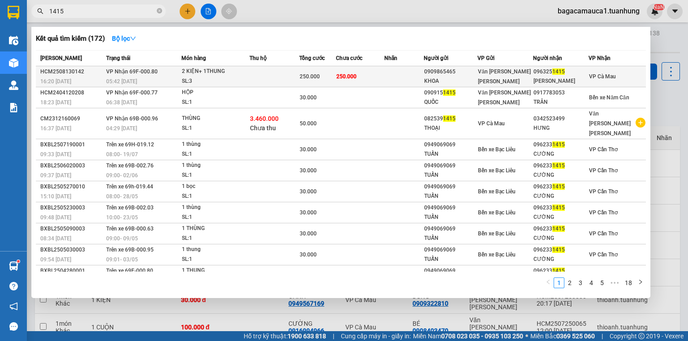
type input "1415"
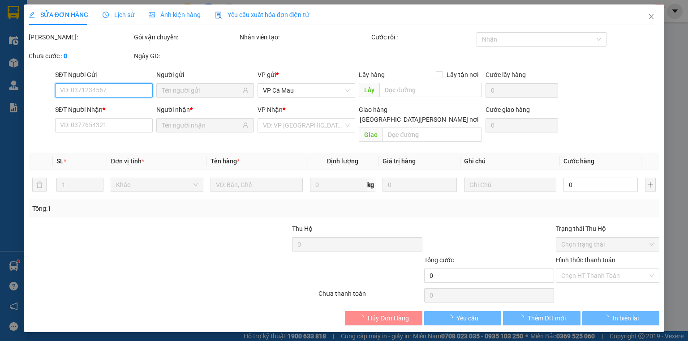
type input "0909865465"
type input "KHOA"
type input "0963251415"
type input "[PERSON_NAME]"
type input "250.000"
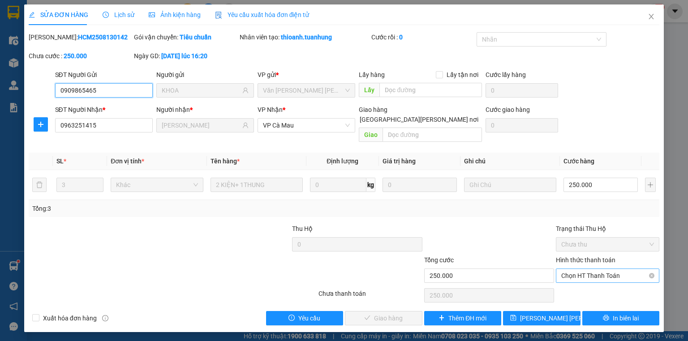
click at [572, 269] on span "Chọn HT Thanh Toán" at bounding box center [608, 275] width 93 height 13
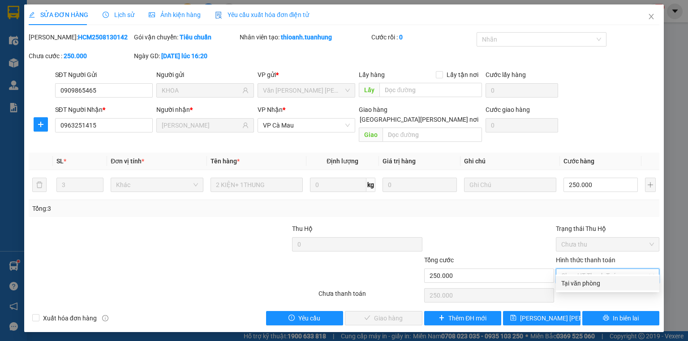
click at [581, 281] on div "Tại văn phòng" at bounding box center [608, 284] width 93 height 10
type input "0"
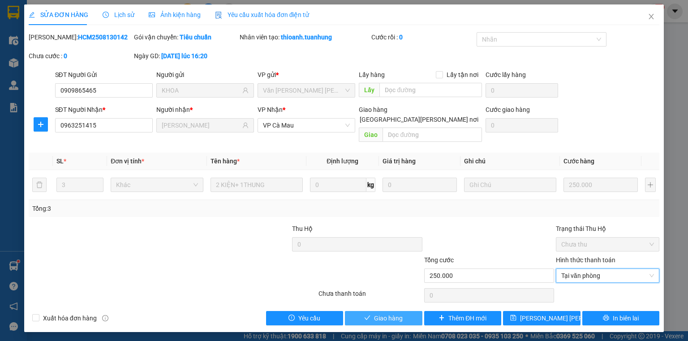
click at [378, 314] on span "Giao hàng" at bounding box center [388, 319] width 29 height 10
